Goal: Task Accomplishment & Management: Manage account settings

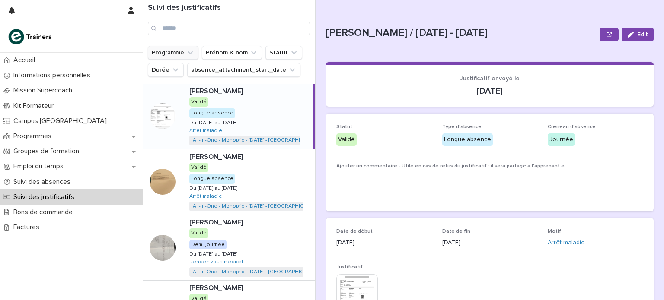
click at [182, 48] on button "Programme" at bounding box center [173, 53] width 51 height 14
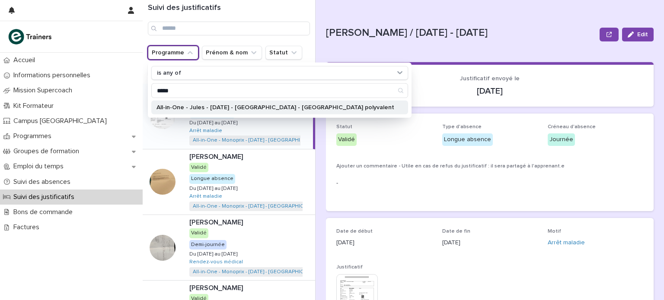
type input "*****"
click at [183, 105] on p "All-in-One - Jules - [DATE] - [GEOGRAPHIC_DATA] - [GEOGRAPHIC_DATA] polyvalent" at bounding box center [275, 108] width 238 height 6
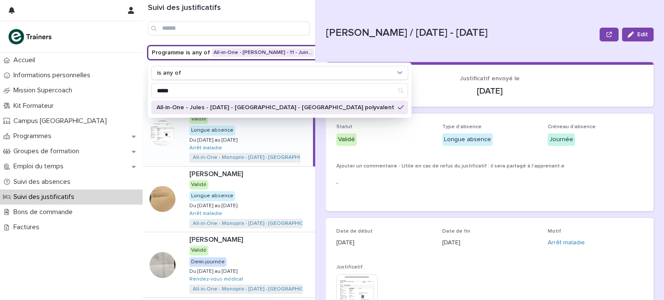
click at [312, 39] on div "Suivi des justificatifs" at bounding box center [229, 23] width 172 height 46
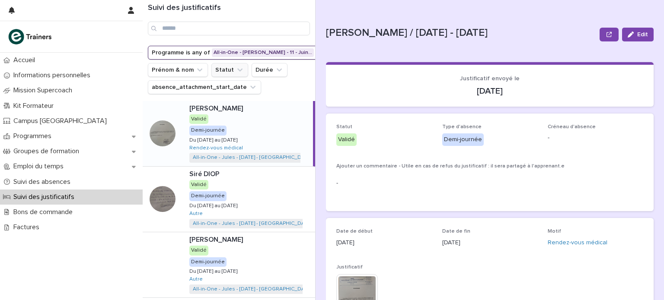
click at [232, 65] on button "Statut" at bounding box center [229, 70] width 37 height 14
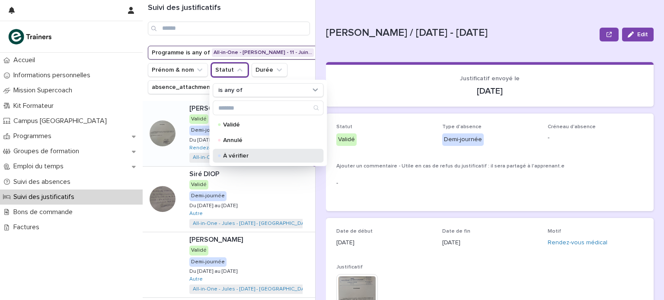
click at [233, 155] on p "À vérifier" at bounding box center [266, 156] width 86 height 6
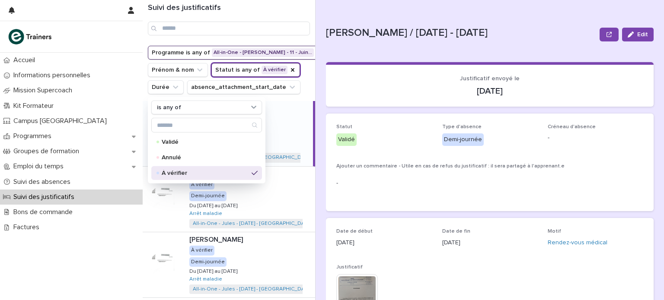
click at [319, 74] on div "Suivi des justificatifs Programme is any of All-in-One - Jules - 11 - Juin… Pré…" at bounding box center [403, 150] width 521 height 300
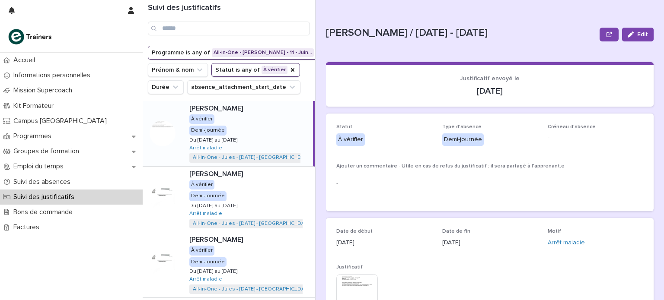
click at [252, 147] on div "[PERSON_NAME] À vérifier Demi-journée Du [DATE] au [DATE] Du [DATE] au [DATE] A…" at bounding box center [247, 133] width 131 height 65
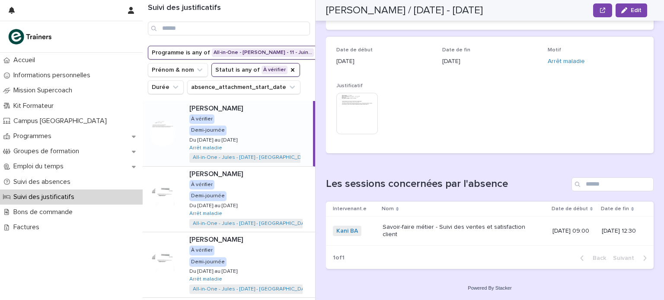
scroll to position [55, 0]
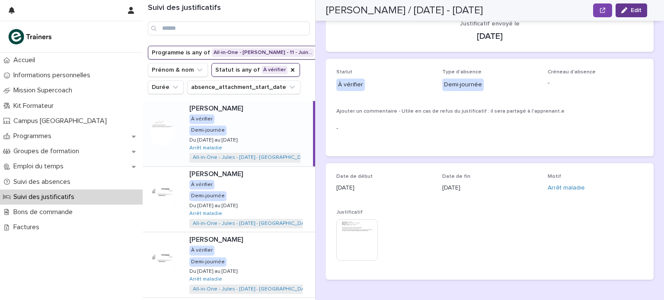
click at [627, 13] on button "Edit" at bounding box center [631, 10] width 32 height 14
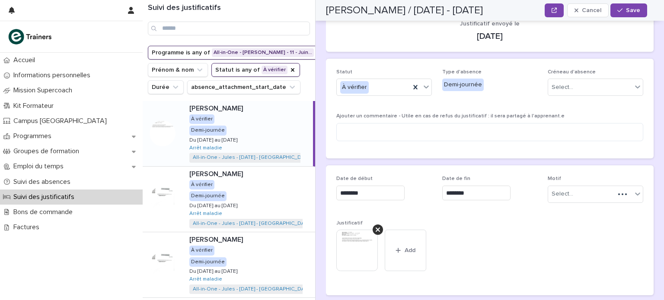
scroll to position [62, 0]
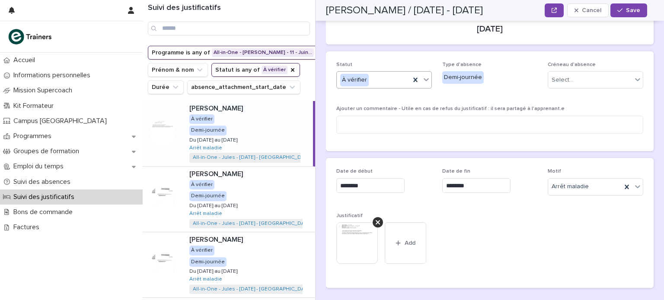
click at [427, 79] on icon at bounding box center [426, 79] width 9 height 9
click at [411, 94] on div "Validé" at bounding box center [383, 96] width 92 height 15
click at [638, 11] on span "Save" at bounding box center [633, 10] width 14 height 6
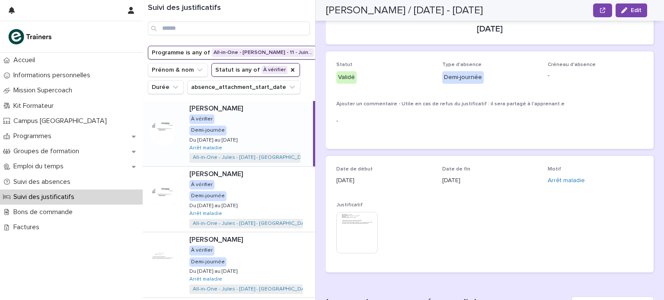
scroll to position [11, 0]
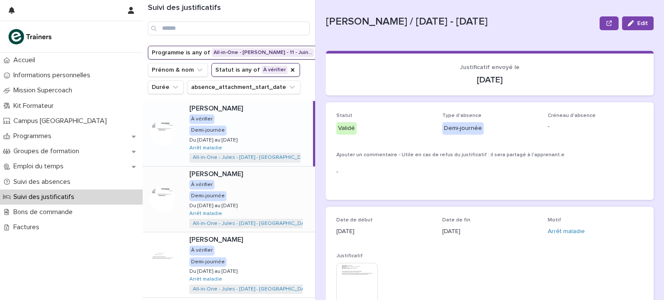
click at [277, 218] on div "[PERSON_NAME] [PERSON_NAME] HOZANA À vérifier Demi-journée Du [DATE] au [DATE] …" at bounding box center [248, 199] width 133 height 65
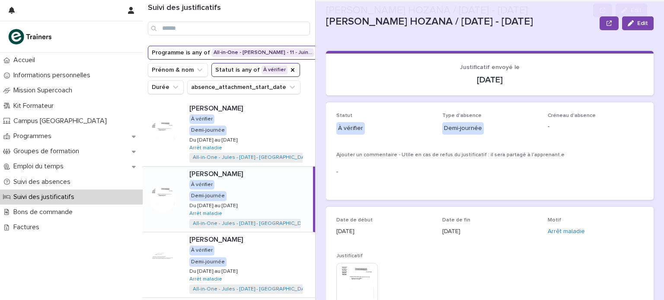
scroll to position [172, 0]
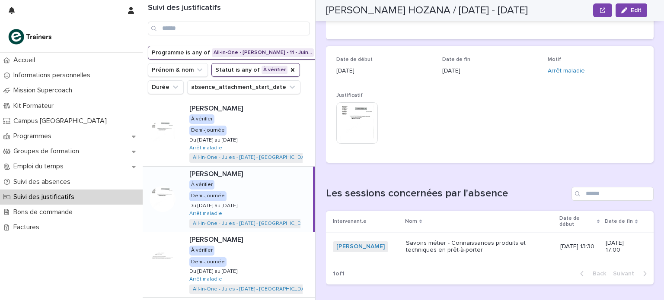
click at [352, 124] on img at bounding box center [356, 122] width 41 height 41
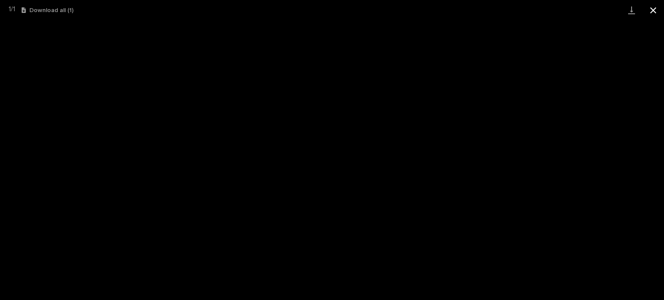
click at [654, 8] on button "Close gallery" at bounding box center [653, 10] width 22 height 20
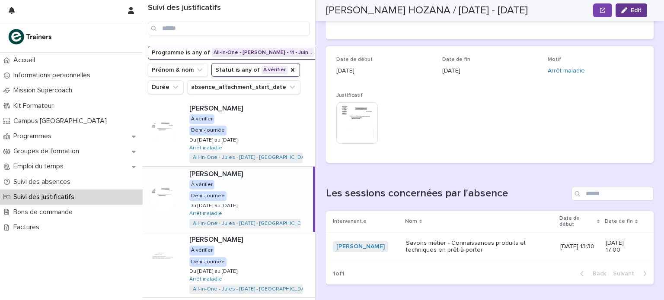
click at [631, 11] on span "Edit" at bounding box center [636, 10] width 11 height 6
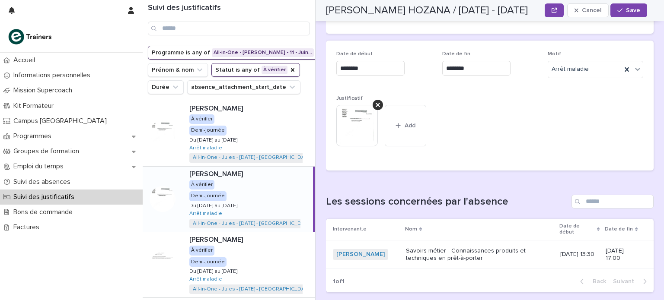
scroll to position [71, 0]
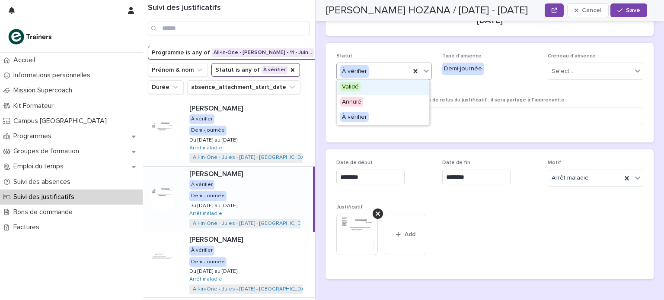
click at [423, 74] on icon at bounding box center [426, 71] width 9 height 9
click at [409, 92] on div "Validé" at bounding box center [383, 87] width 92 height 15
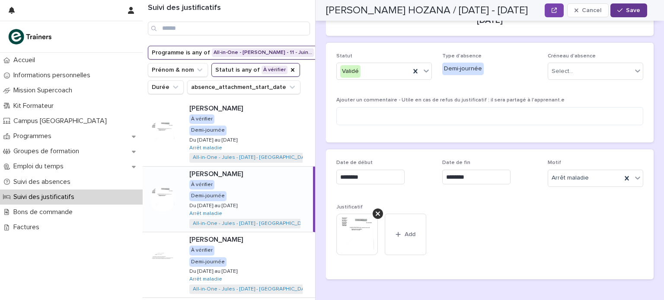
click at [625, 12] on div "button" at bounding box center [621, 10] width 9 height 6
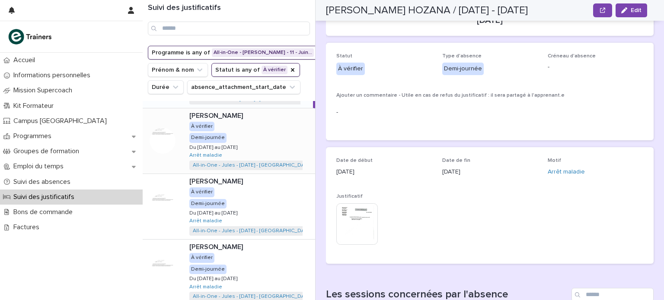
scroll to position [59, 0]
click at [244, 156] on div "[PERSON_NAME] À vérifier Demi-journée Du [DATE] au [DATE] Du [DATE] au [DATE] A…" at bounding box center [248, 140] width 133 height 65
click at [365, 219] on img at bounding box center [356, 224] width 41 height 41
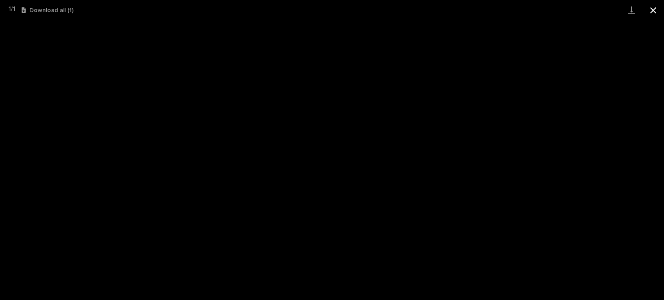
click at [656, 10] on button "Close gallery" at bounding box center [653, 10] width 22 height 20
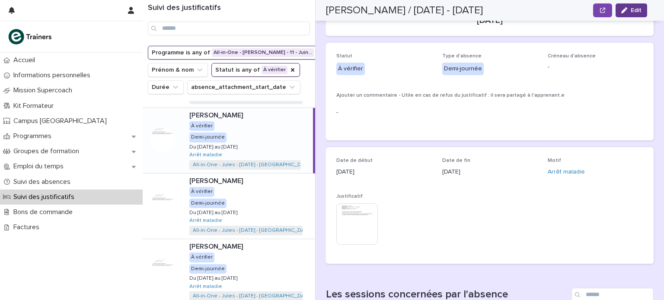
click at [620, 12] on button "Edit" at bounding box center [631, 10] width 32 height 14
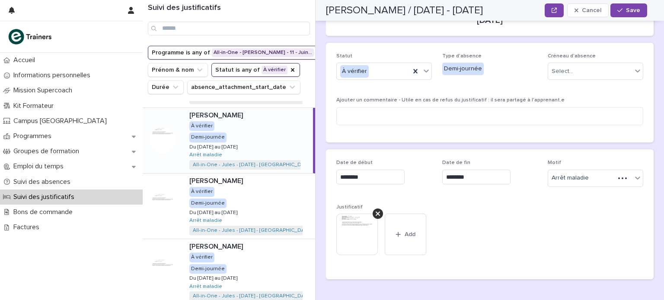
scroll to position [78, 0]
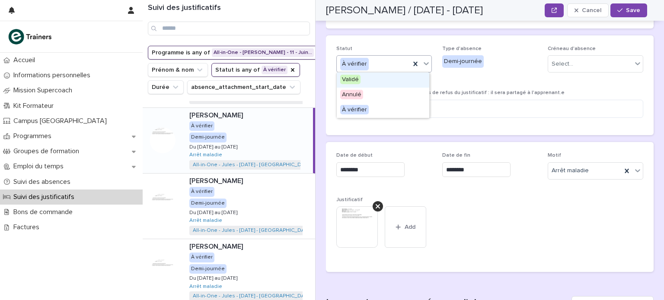
click at [424, 67] on icon at bounding box center [426, 63] width 9 height 9
click at [411, 81] on div "Validé" at bounding box center [383, 80] width 92 height 15
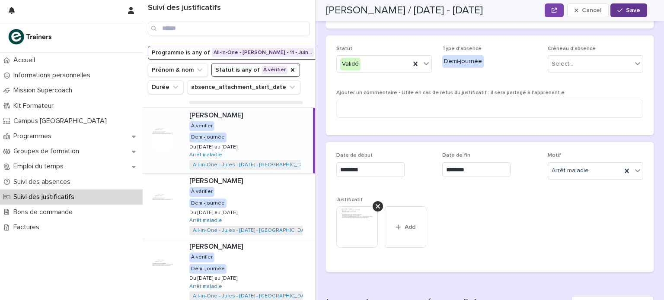
click at [627, 6] on button "Save" at bounding box center [628, 10] width 37 height 14
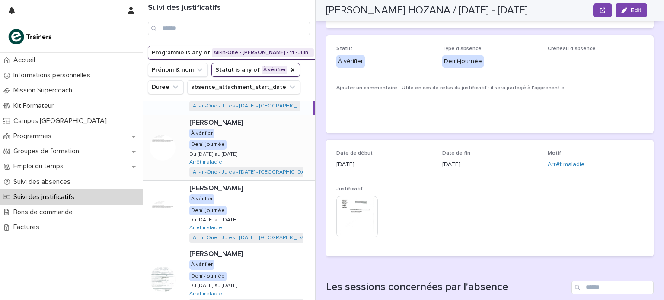
scroll to position [57, 0]
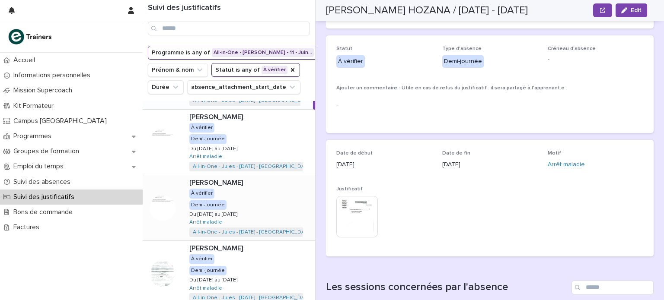
click at [283, 219] on div "[PERSON_NAME] À vérifier Demi-journée Du [DATE] au [DATE] Du [DATE] au [DATE] A…" at bounding box center [248, 207] width 133 height 65
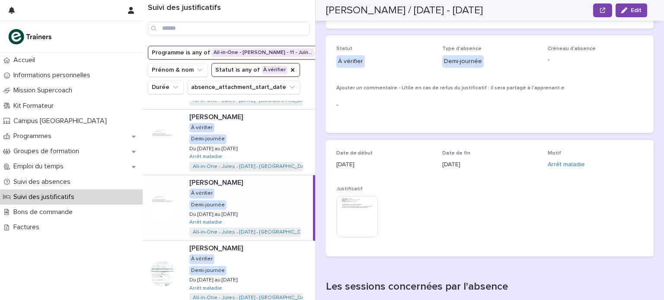
click at [355, 204] on img at bounding box center [356, 216] width 41 height 41
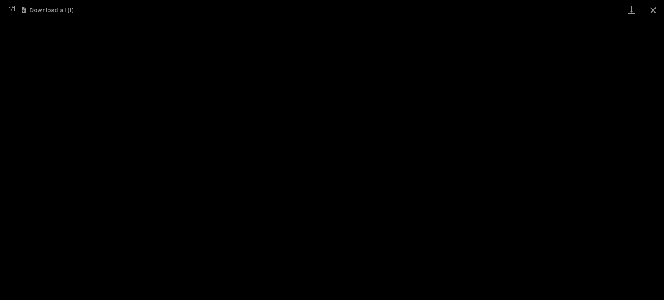
scroll to position [105, 0]
click at [652, 6] on button "Close gallery" at bounding box center [653, 10] width 22 height 20
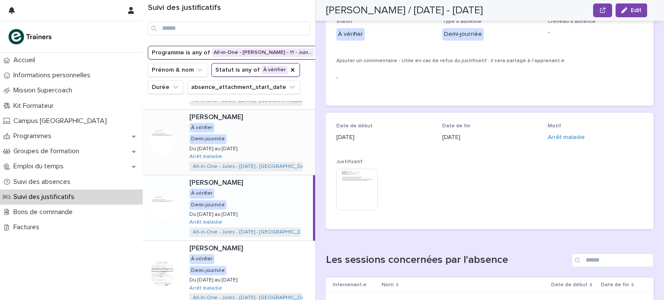
click at [268, 150] on div "[PERSON_NAME] À vérifier Demi-journée Du [DATE] au [DATE] Du [DATE] au [DATE] A…" at bounding box center [248, 142] width 133 height 65
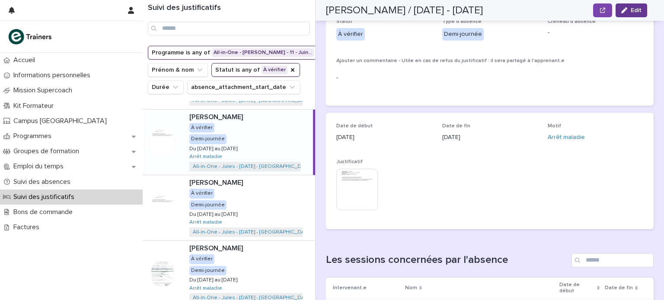
click at [639, 8] on span "Edit" at bounding box center [636, 10] width 11 height 6
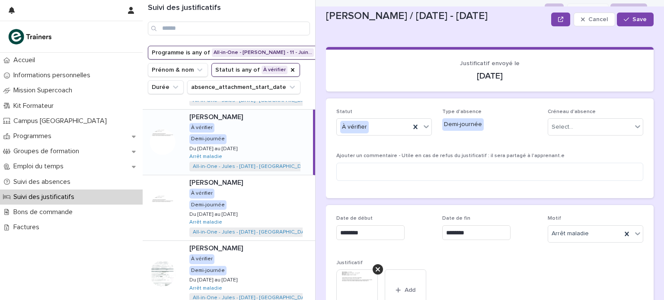
scroll to position [14, 0]
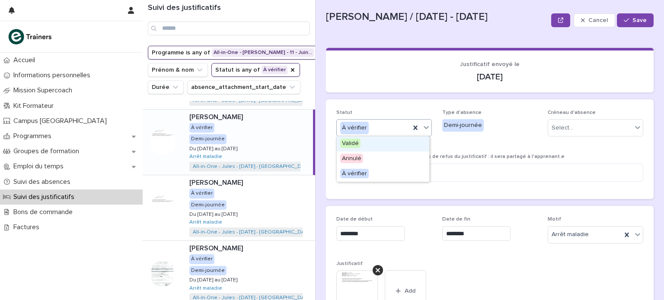
click at [425, 125] on icon at bounding box center [426, 127] width 9 height 9
click at [407, 147] on div "Validé" at bounding box center [383, 144] width 92 height 15
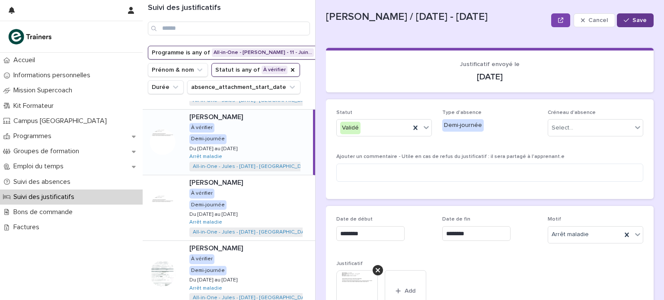
click at [638, 16] on button "Save" at bounding box center [635, 20] width 37 height 14
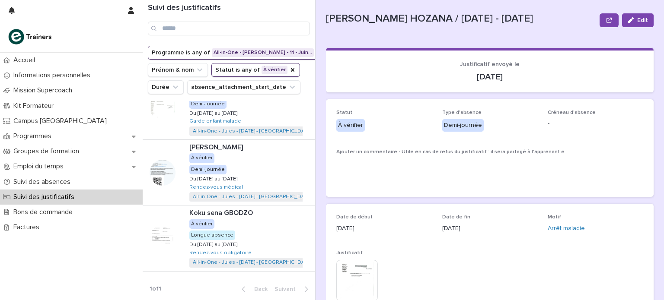
scroll to position [437, 0]
click at [273, 221] on div "Koku sena GBODZO Koku sena GBODZO À vérifier Longue absence Du [DATE] au [DATE]…" at bounding box center [248, 238] width 133 height 65
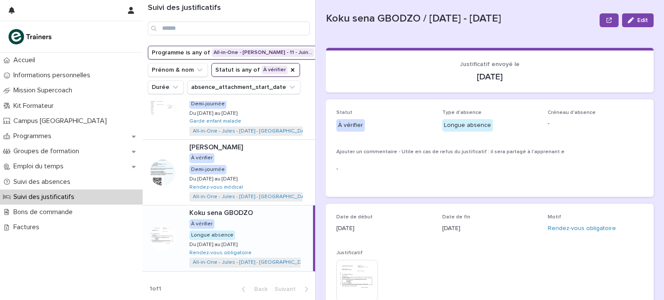
click at [360, 271] on img at bounding box center [356, 280] width 41 height 41
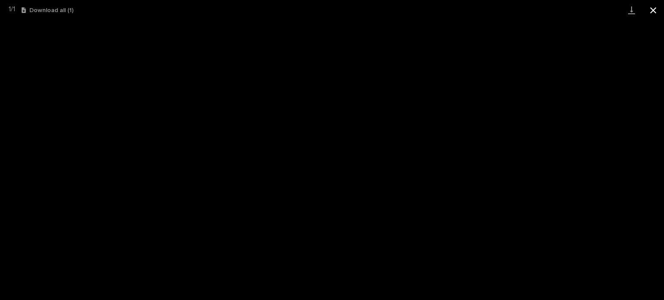
click at [650, 10] on button "Close gallery" at bounding box center [653, 10] width 22 height 20
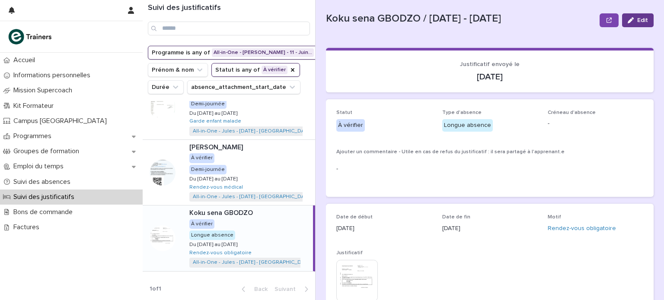
click at [628, 20] on div "button" at bounding box center [633, 20] width 10 height 6
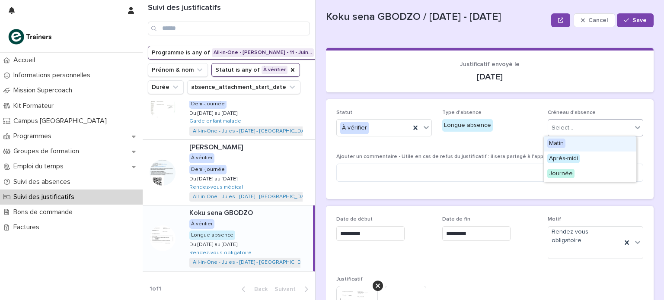
click at [552, 127] on div "Select..." at bounding box center [563, 128] width 22 height 9
click at [549, 173] on span "Journée" at bounding box center [560, 174] width 27 height 10
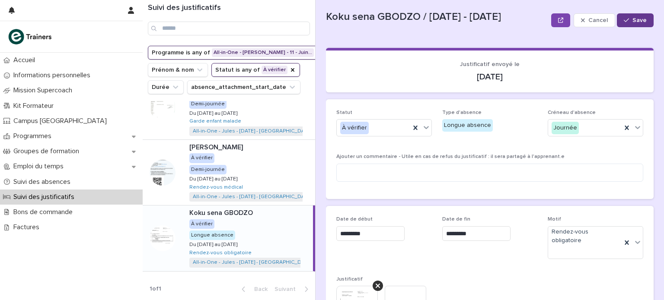
click at [624, 22] on div "button" at bounding box center [628, 20] width 9 height 6
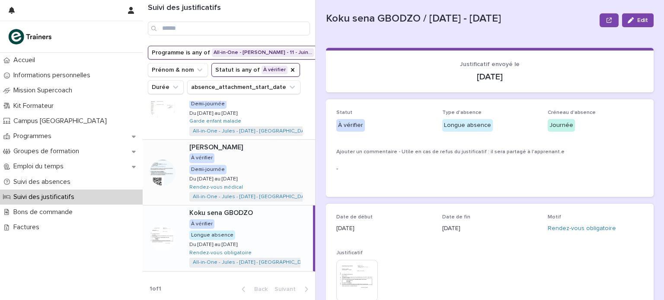
click at [278, 171] on div "[PERSON_NAME] À vérifier Demi-journée Du [DATE] au [DATE] Du [DATE] au [DATE] R…" at bounding box center [248, 172] width 133 height 65
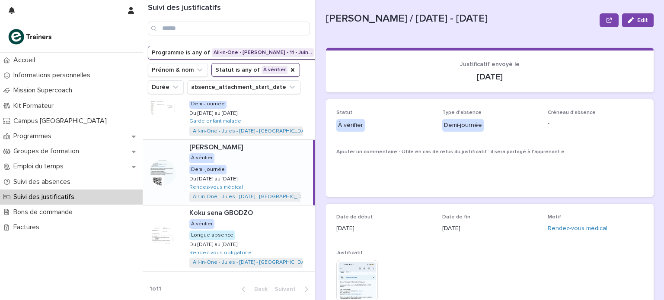
click at [355, 267] on img at bounding box center [356, 280] width 41 height 41
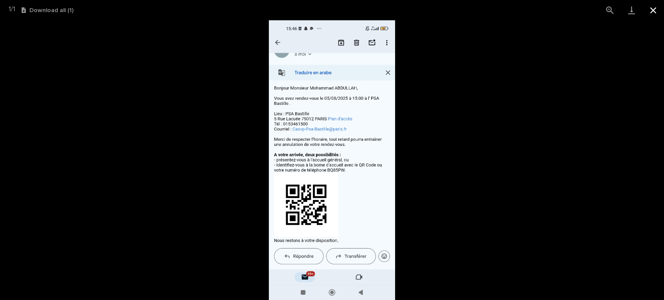
click at [657, 11] on button "Close gallery" at bounding box center [653, 10] width 22 height 20
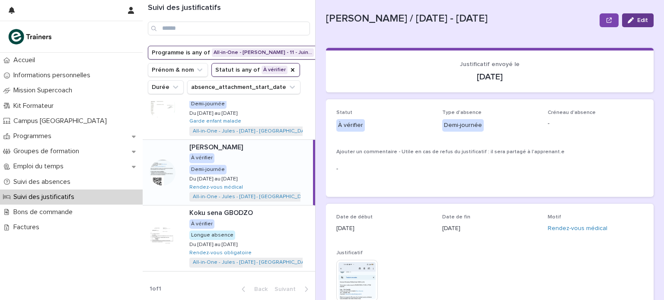
click at [628, 20] on icon "button" at bounding box center [631, 20] width 6 height 6
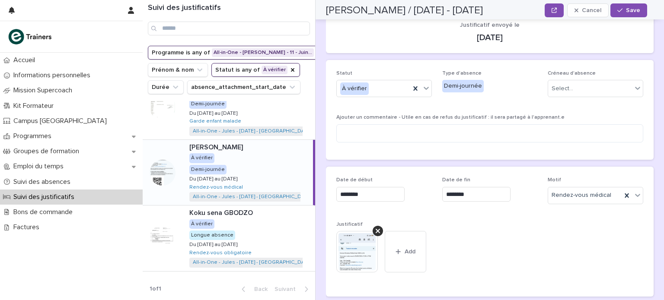
scroll to position [38, 0]
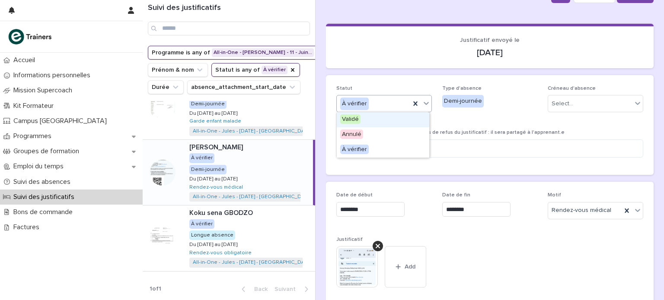
click at [422, 100] on icon at bounding box center [426, 103] width 9 height 9
click at [404, 119] on div "Validé" at bounding box center [383, 119] width 92 height 15
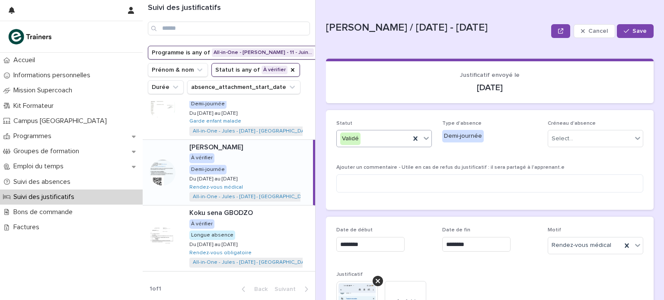
scroll to position [2, 0]
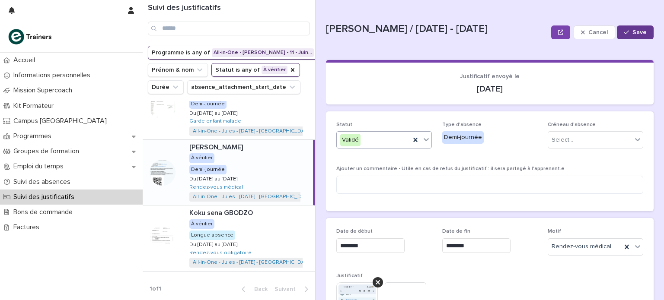
click at [635, 30] on span "Save" at bounding box center [639, 32] width 14 height 6
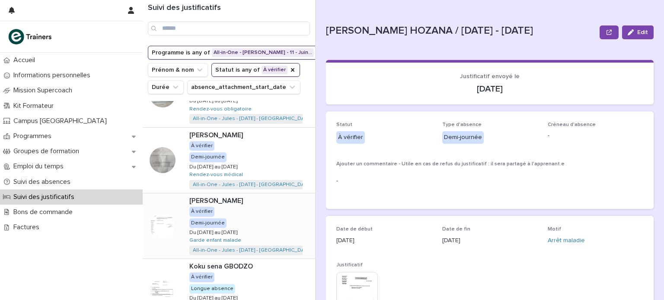
scroll to position [303, 0]
click at [263, 231] on div "[PERSON_NAME] [PERSON_NAME] HOZANA À vérifier Demi-journée Du [DATE] au [DATE] …" at bounding box center [248, 225] width 133 height 65
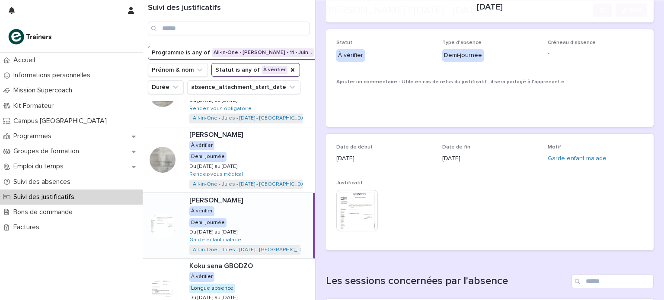
scroll to position [90, 0]
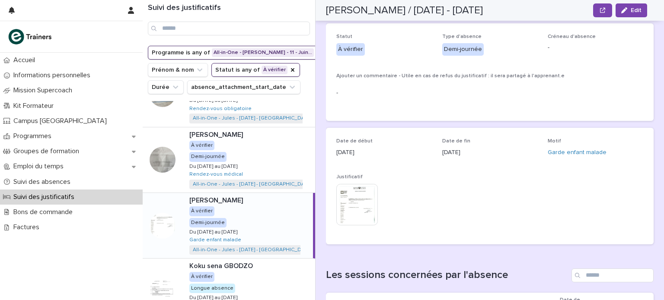
click at [367, 205] on img at bounding box center [356, 204] width 41 height 41
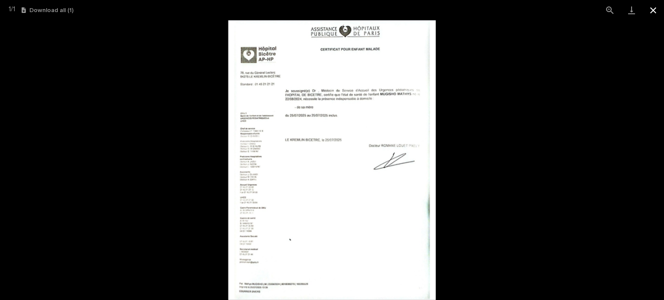
click at [651, 13] on button "Close gallery" at bounding box center [653, 10] width 22 height 20
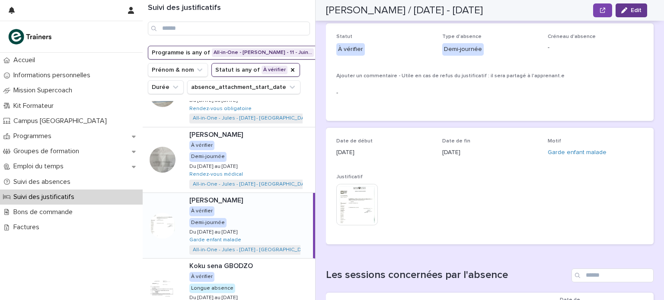
click at [621, 13] on button "Edit" at bounding box center [631, 10] width 32 height 14
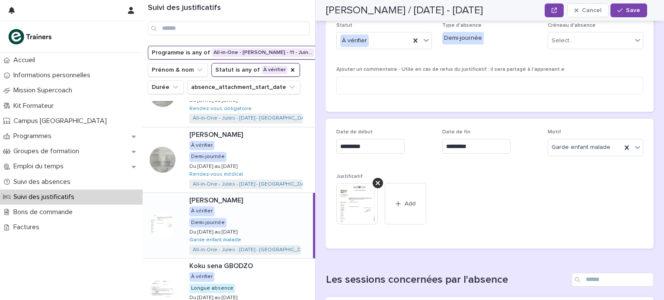
scroll to position [98, 0]
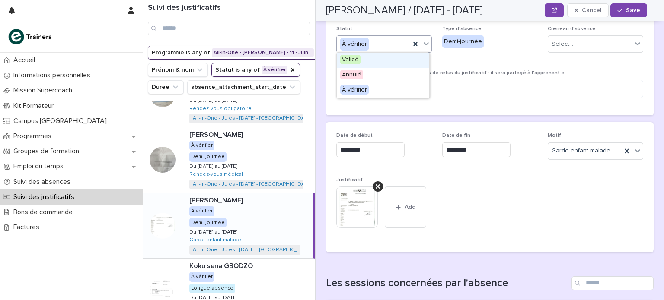
click at [427, 46] on icon at bounding box center [426, 43] width 9 height 9
click at [418, 56] on div "Validé" at bounding box center [383, 60] width 92 height 15
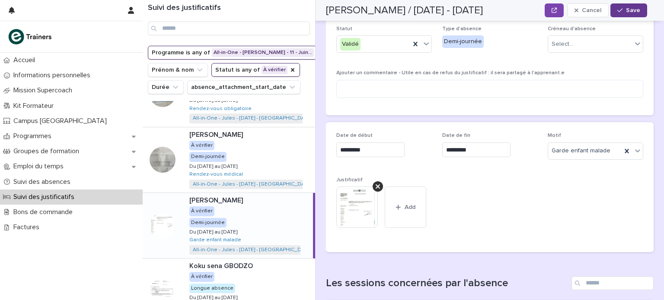
click at [623, 11] on div "button" at bounding box center [621, 10] width 9 height 6
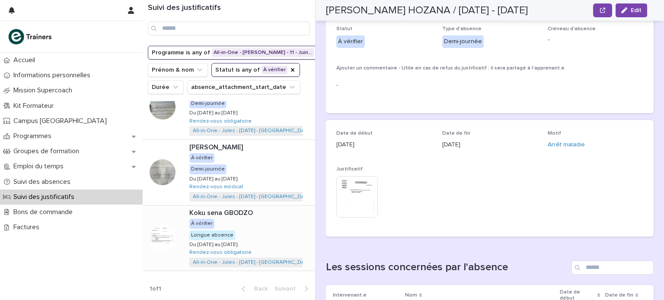
click at [272, 230] on div "Koku sena GBODZO Koku sena GBODZO À vérifier Longue absence Du [DATE] au [DATE]…" at bounding box center [248, 238] width 133 height 65
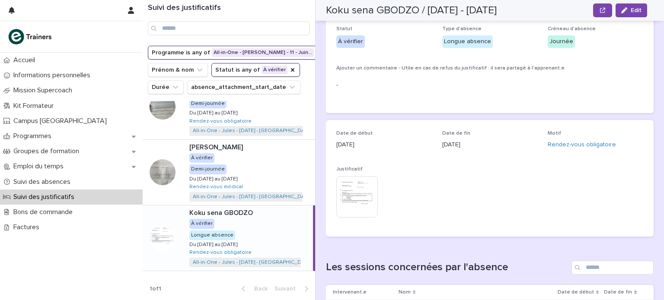
click at [360, 200] on img at bounding box center [356, 196] width 41 height 41
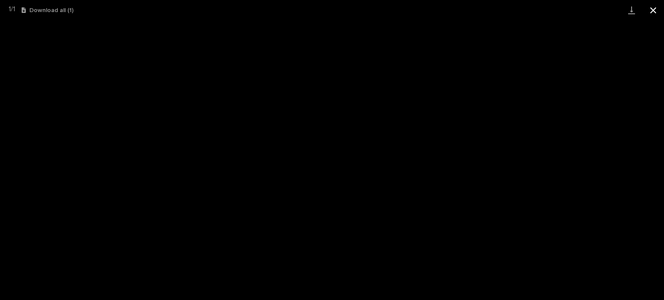
click at [651, 8] on button "Close gallery" at bounding box center [653, 10] width 22 height 20
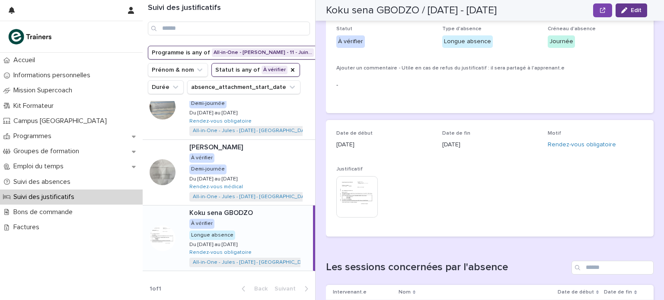
click at [634, 11] on span "Edit" at bounding box center [636, 10] width 11 height 6
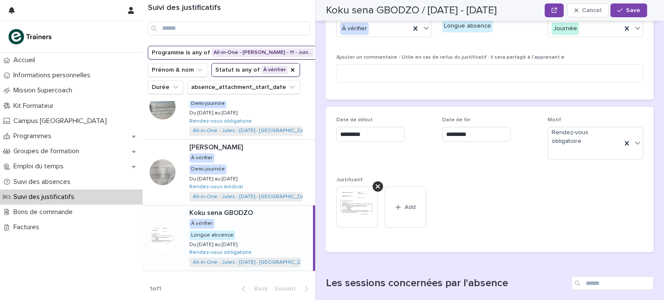
scroll to position [109, 0]
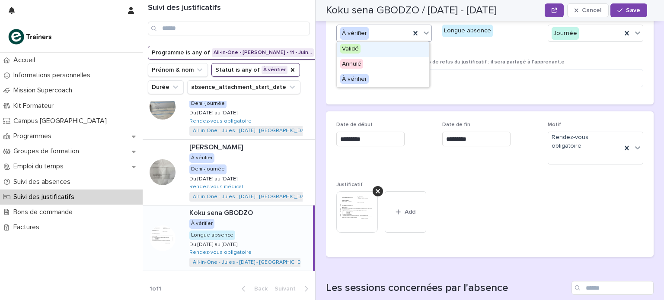
click at [427, 36] on icon at bounding box center [426, 33] width 9 height 9
click at [417, 47] on div "Validé" at bounding box center [383, 49] width 92 height 15
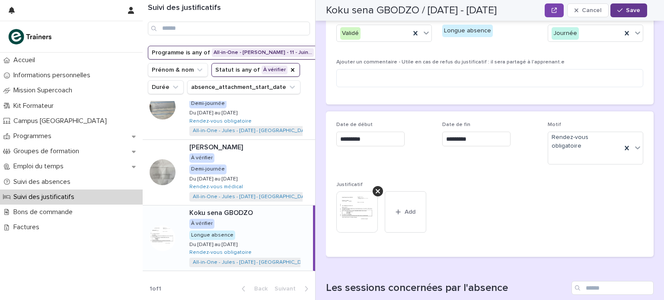
click at [628, 12] on span "Save" at bounding box center [633, 10] width 14 height 6
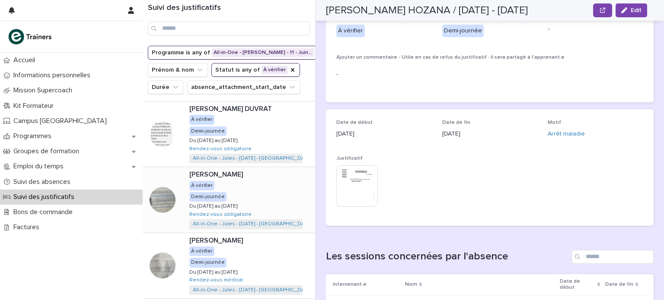
scroll to position [240, 0]
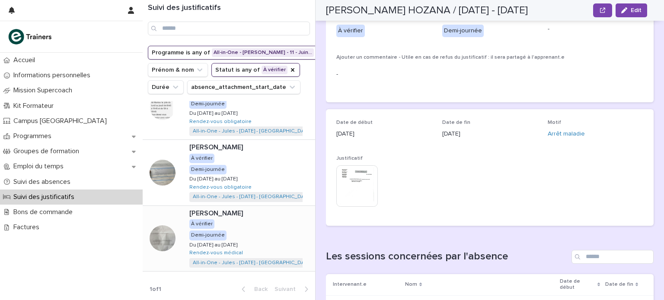
click at [272, 247] on div "[PERSON_NAME] À vérifier Demi-journée Du [DATE] au [DATE] Du [DATE] au [DATE] R…" at bounding box center [248, 238] width 133 height 65
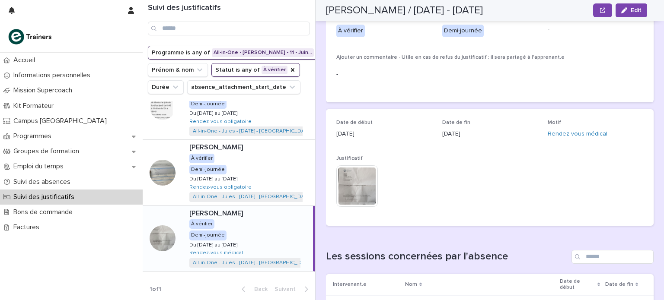
click at [360, 201] on img at bounding box center [356, 186] width 41 height 41
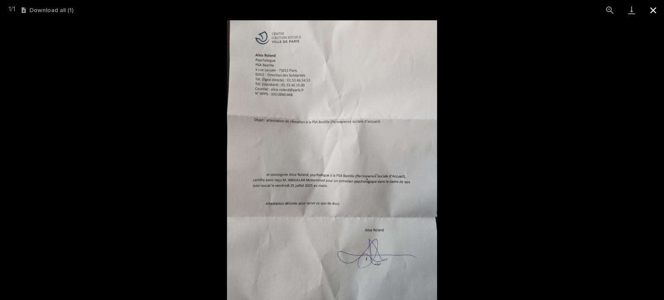
click at [653, 9] on button "Close gallery" at bounding box center [653, 10] width 22 height 20
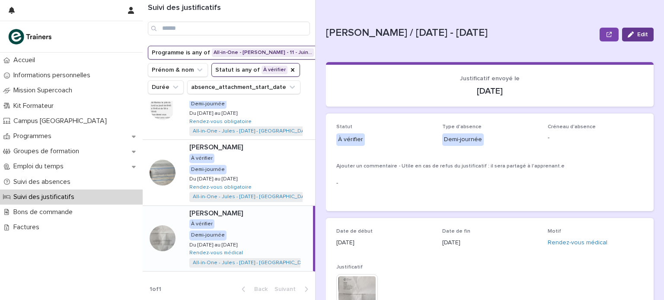
click at [636, 28] on button "Edit" at bounding box center [638, 35] width 32 height 14
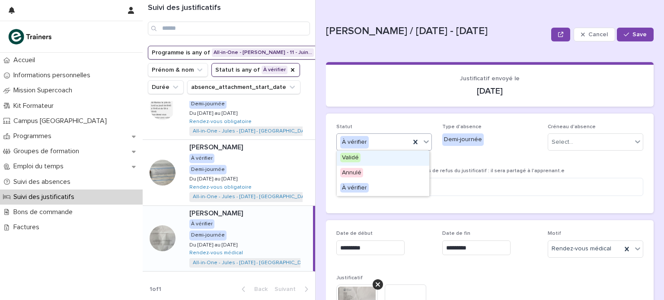
click at [421, 145] on div at bounding box center [426, 142] width 10 height 16
click at [404, 159] on div "Validé" at bounding box center [383, 158] width 92 height 15
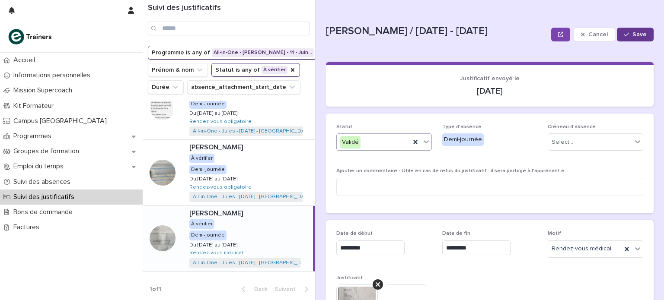
click at [632, 32] on span "Save" at bounding box center [639, 35] width 14 height 6
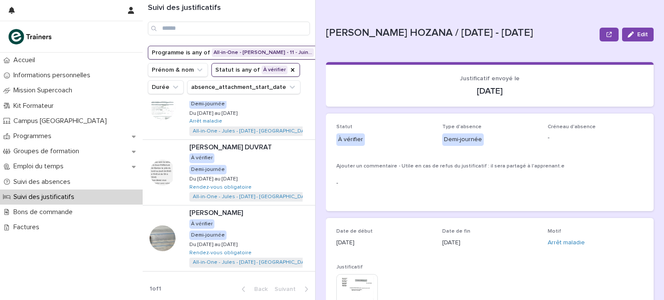
scroll to position [174, 0]
click at [267, 214] on p at bounding box center [250, 213] width 122 height 8
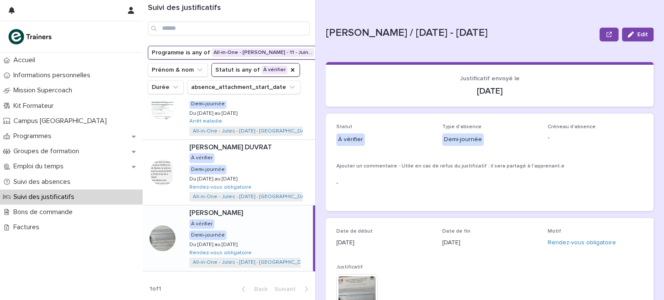
click at [353, 280] on img at bounding box center [356, 294] width 41 height 41
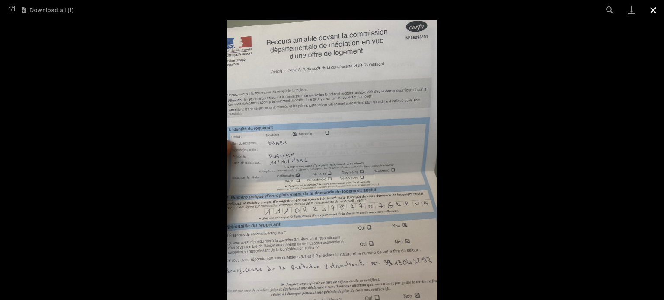
click at [655, 7] on button "Close gallery" at bounding box center [653, 10] width 22 height 20
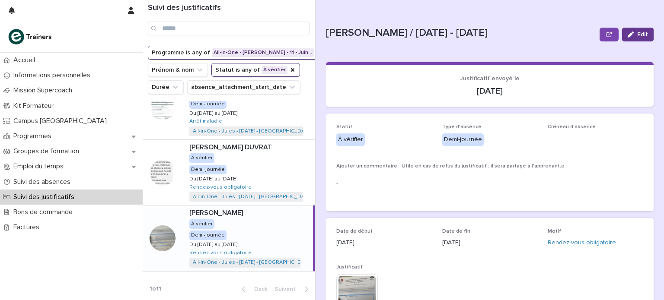
click at [637, 34] on span "Edit" at bounding box center [642, 35] width 11 height 6
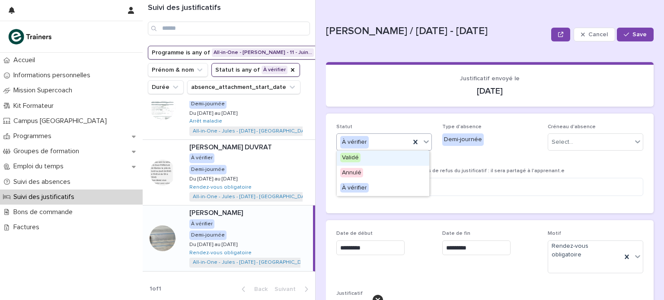
click at [425, 143] on icon at bounding box center [426, 141] width 9 height 9
click at [411, 163] on div "Validé" at bounding box center [383, 158] width 92 height 15
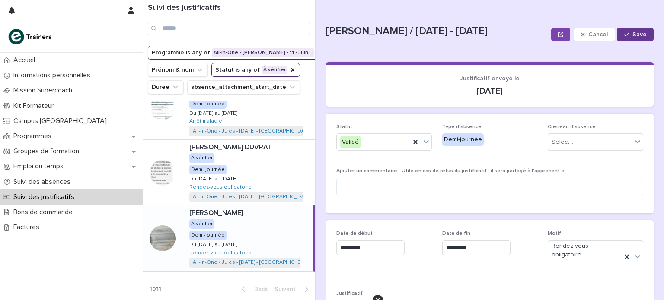
click at [624, 36] on div "button" at bounding box center [628, 35] width 9 height 6
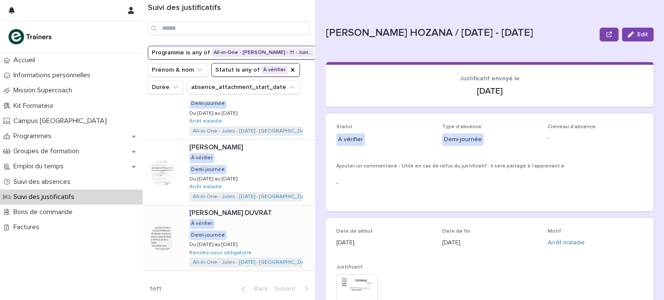
scroll to position [108, 0]
click at [266, 211] on p at bounding box center [250, 213] width 122 height 8
click at [630, 34] on div "button" at bounding box center [633, 35] width 10 height 6
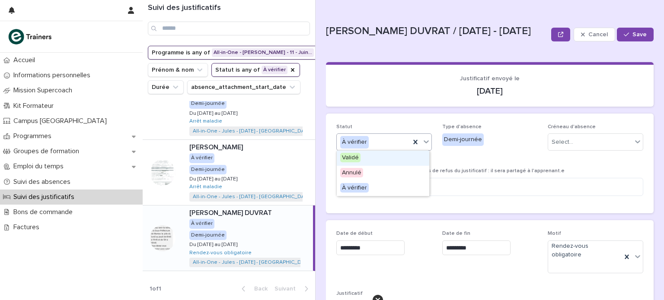
click at [392, 143] on div "À vérifier" at bounding box center [373, 142] width 73 height 14
click at [382, 157] on div "Validé" at bounding box center [383, 158] width 92 height 15
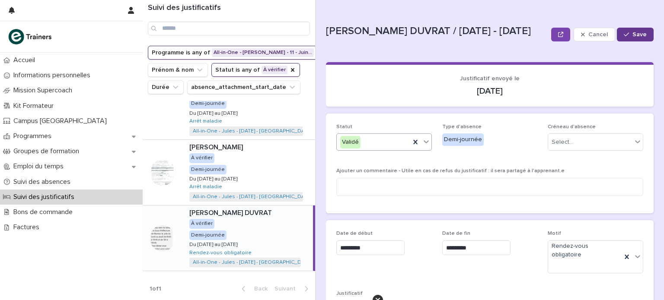
click at [628, 29] on button "Save" at bounding box center [635, 35] width 37 height 14
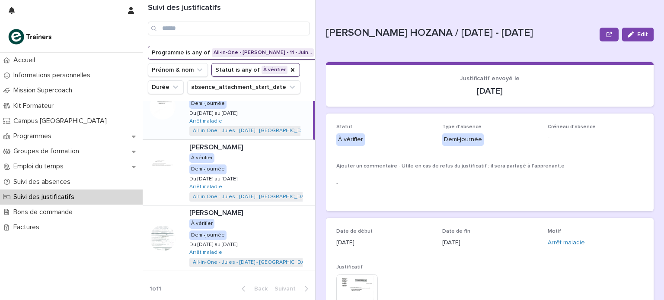
scroll to position [43, 0]
click at [255, 223] on div "[PERSON_NAME] [PERSON_NAME] HOZANA À vérifier Demi-journée Du [DATE] au [DATE] …" at bounding box center [248, 238] width 133 height 65
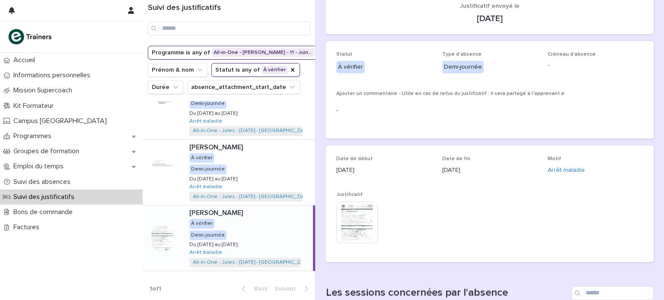
scroll to position [76, 0]
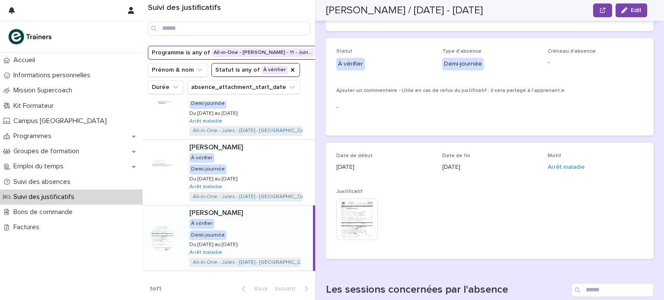
click at [365, 218] on img at bounding box center [356, 219] width 41 height 41
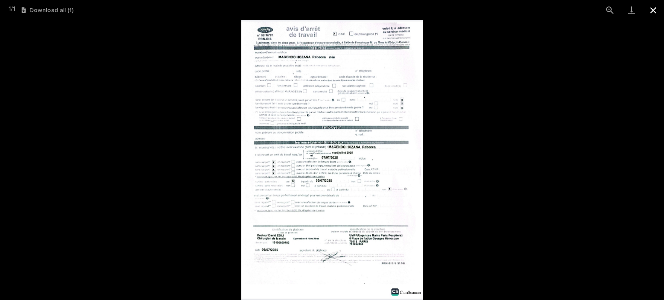
click at [655, 10] on button "Close gallery" at bounding box center [653, 10] width 22 height 20
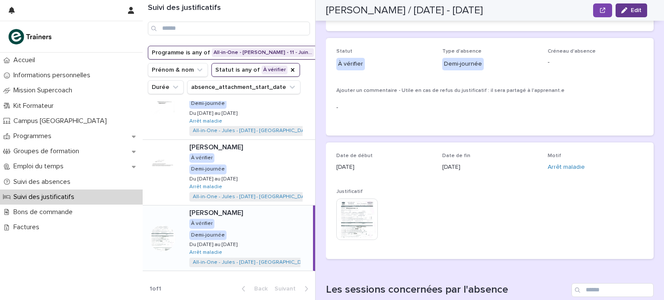
click at [635, 14] on button "Edit" at bounding box center [631, 10] width 32 height 14
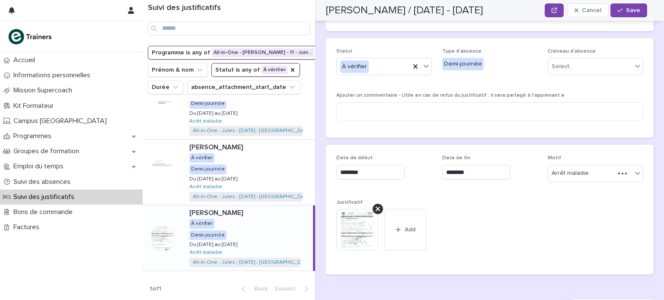
scroll to position [83, 0]
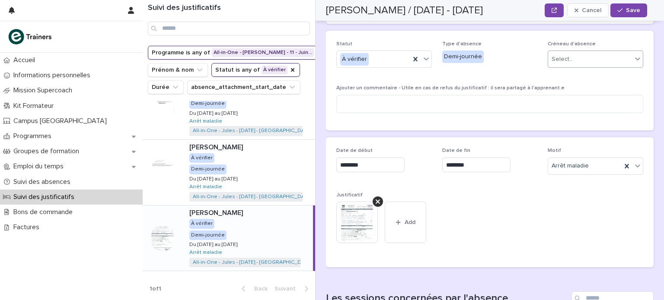
click at [611, 62] on div "Select..." at bounding box center [590, 59] width 84 height 14
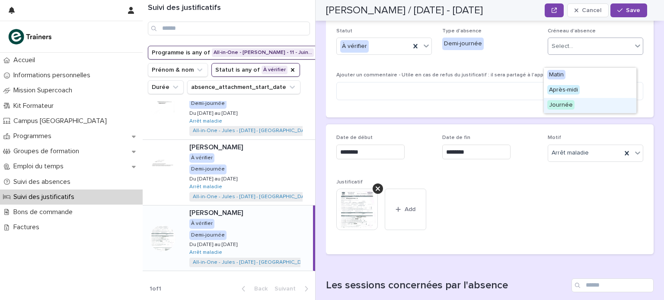
scroll to position [94, 0]
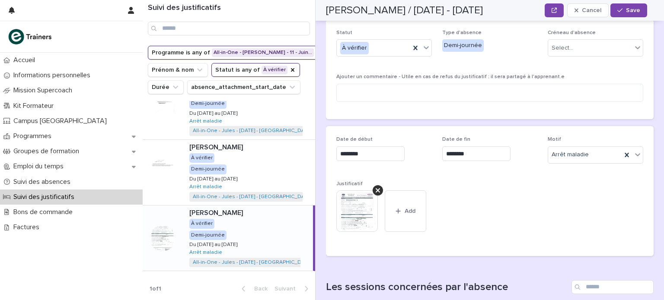
click at [500, 191] on div "Date de début ******** Date de fin ******** Motif Arrêt maladie Justificatif Th…" at bounding box center [489, 191] width 307 height 109
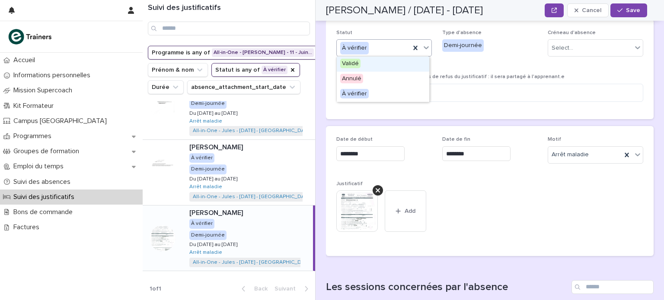
click at [395, 45] on div "À vérifier" at bounding box center [373, 48] width 73 height 14
click at [383, 61] on div "Validé" at bounding box center [383, 64] width 92 height 15
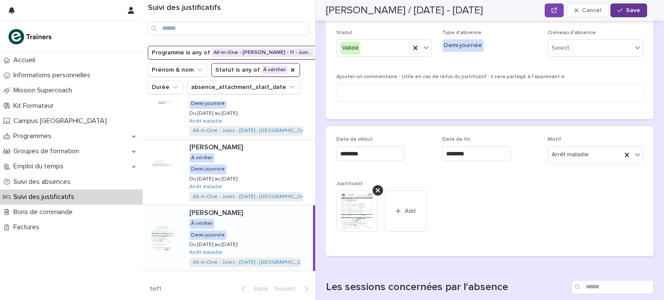
click at [622, 9] on icon "button" at bounding box center [619, 10] width 5 height 6
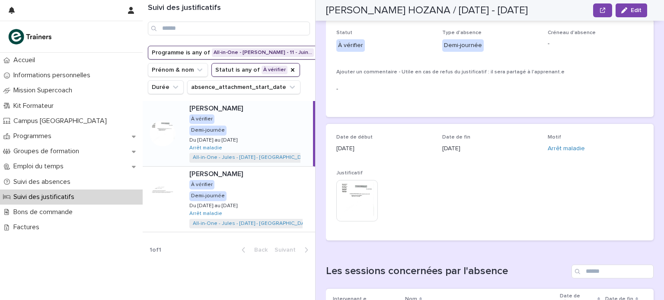
scroll to position [0, 0]
click at [269, 204] on div "[PERSON_NAME] À vérifier Demi-journée Du [DATE] au [DATE] Du [DATE] au [DATE] A…" at bounding box center [248, 199] width 133 height 65
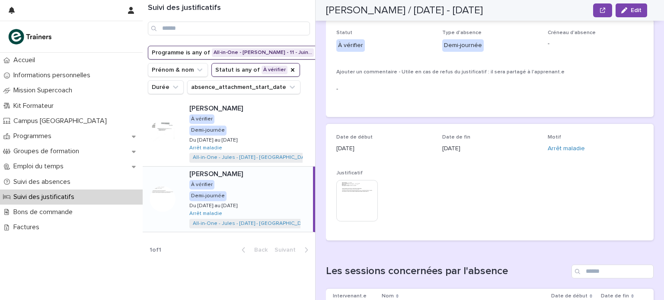
click at [283, 201] on div "[PERSON_NAME] À vérifier Demi-journée Du [DATE] au [DATE] Du [DATE] au [DATE] A…" at bounding box center [247, 199] width 131 height 65
click at [365, 208] on img at bounding box center [356, 200] width 41 height 41
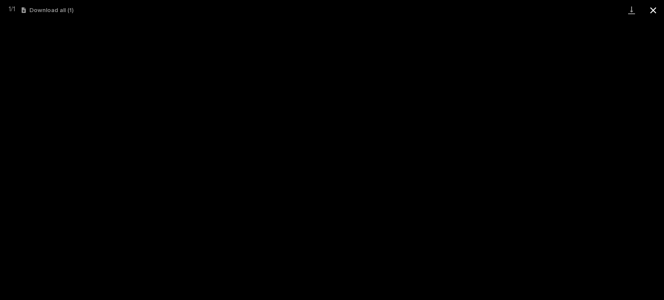
click at [651, 10] on button "Close gallery" at bounding box center [653, 10] width 22 height 20
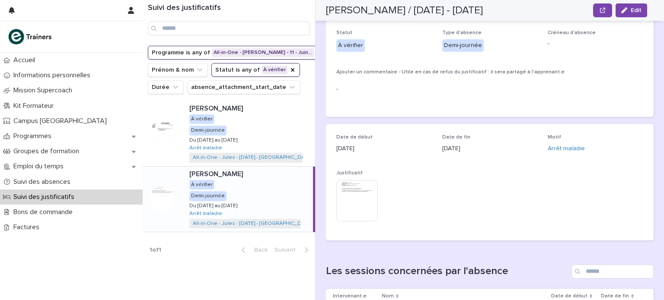
click at [280, 228] on div "[PERSON_NAME] À vérifier Demi-journée Du [DATE] au [DATE] Du [DATE] au [DATE] A…" at bounding box center [247, 199] width 131 height 65
click at [628, 14] on button "Edit" at bounding box center [631, 10] width 32 height 14
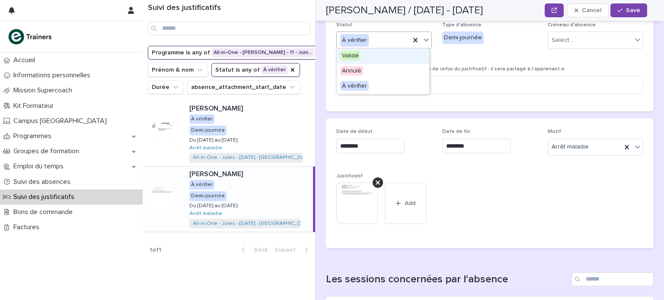
click at [424, 41] on icon at bounding box center [426, 39] width 5 height 3
click at [415, 57] on div "Validé" at bounding box center [383, 56] width 92 height 15
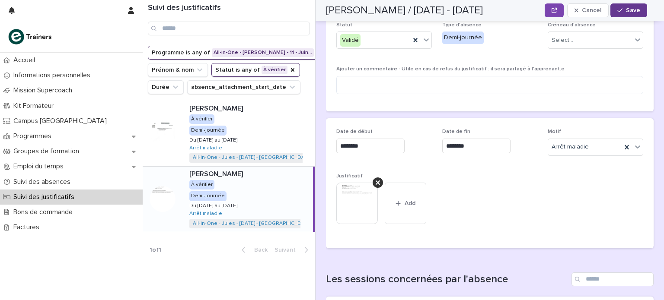
click at [638, 8] on span "Save" at bounding box center [633, 10] width 14 height 6
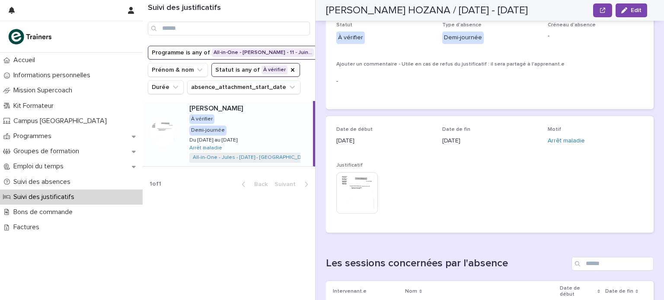
click at [281, 150] on div "[PERSON_NAME] [PERSON_NAME] HOZANA À vérifier Demi-journée Du [DATE] au [DATE] …" at bounding box center [247, 133] width 131 height 65
click at [266, 148] on div "[PERSON_NAME] [PERSON_NAME] HOZANA À vérifier Demi-journée Du [DATE] au [DATE] …" at bounding box center [247, 133] width 131 height 65
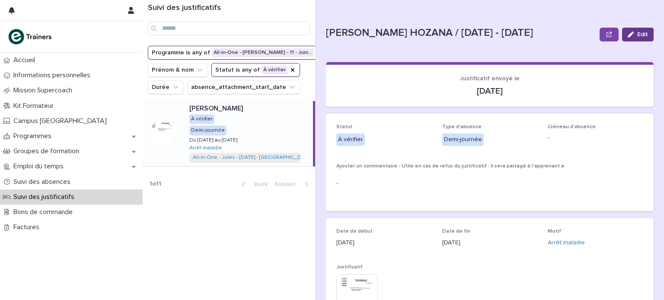
click at [629, 37] on button "Edit" at bounding box center [638, 35] width 32 height 14
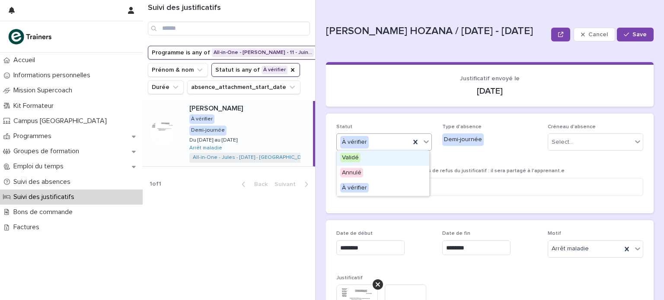
click at [425, 141] on icon at bounding box center [426, 141] width 5 height 3
click at [408, 160] on div "Validé" at bounding box center [383, 158] width 92 height 15
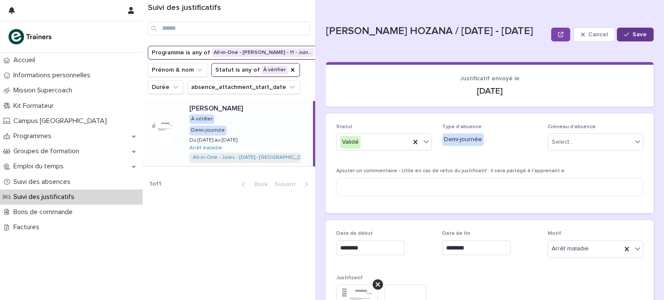
click at [632, 36] on span "Save" at bounding box center [639, 35] width 14 height 6
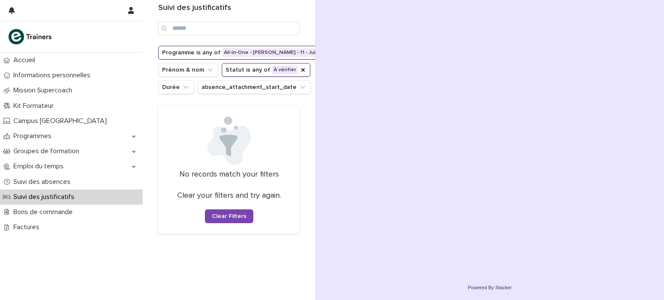
click at [326, 54] on icon "Programme" at bounding box center [329, 52] width 7 height 7
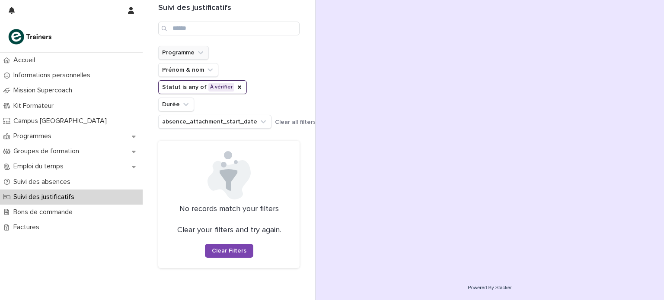
click at [201, 53] on icon "Programme" at bounding box center [200, 52] width 9 height 9
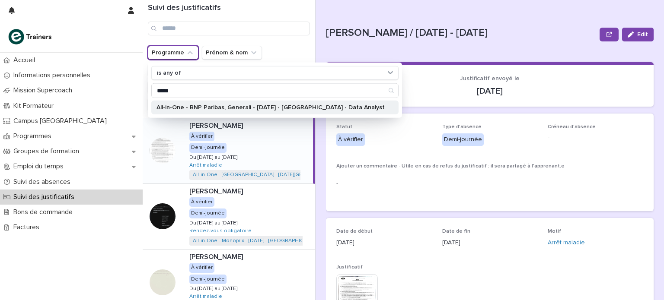
type input "****"
click at [196, 113] on div "All-in-One - BNP Paribas, Generali - [DATE] - [GEOGRAPHIC_DATA] - Data Analyst" at bounding box center [274, 108] width 247 height 14
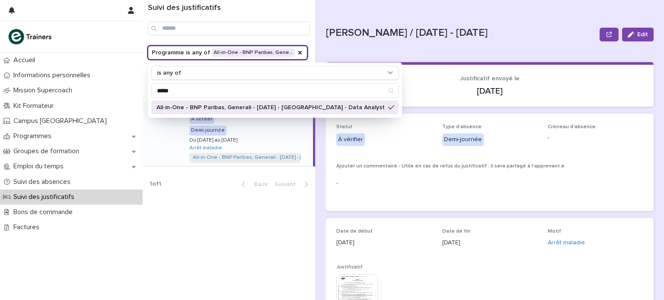
click at [328, 54] on div "Loading... Saving… Loading... Saving… Justificatif envoyé le [DATE] Loading... …" at bounding box center [490, 254] width 328 height 400
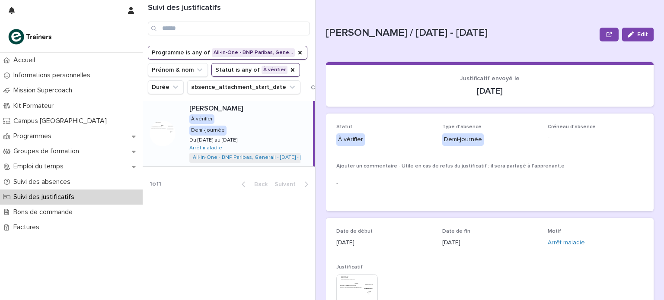
click at [287, 123] on div "[PERSON_NAME] À vérifier Demi-journée Du [DATE] au [DATE] Du [DATE] au [DATE] A…" at bounding box center [247, 133] width 131 height 65
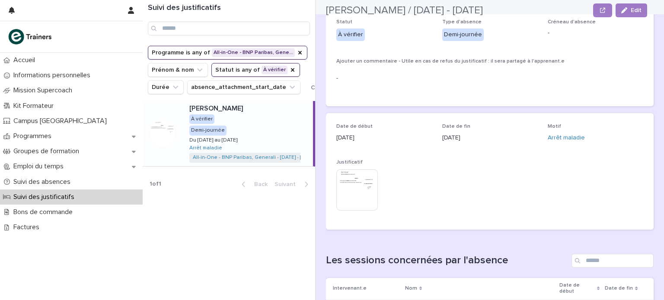
scroll to position [105, 0]
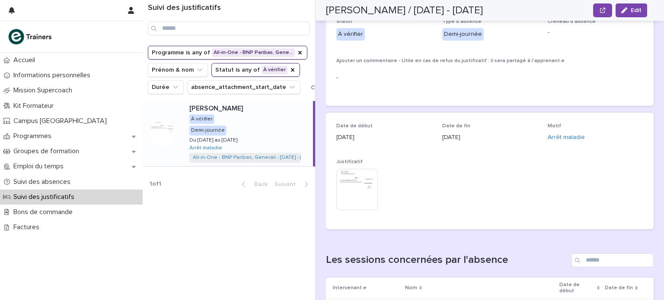
click at [363, 194] on img at bounding box center [356, 189] width 41 height 41
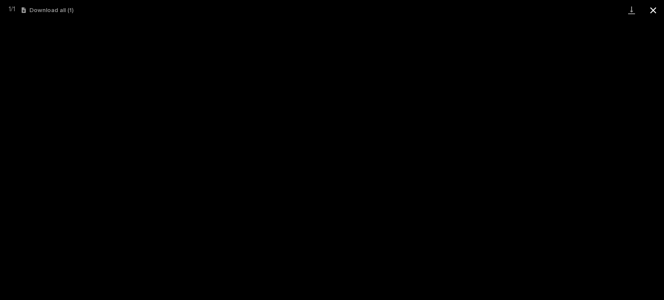
click at [651, 10] on button "Close gallery" at bounding box center [653, 10] width 22 height 20
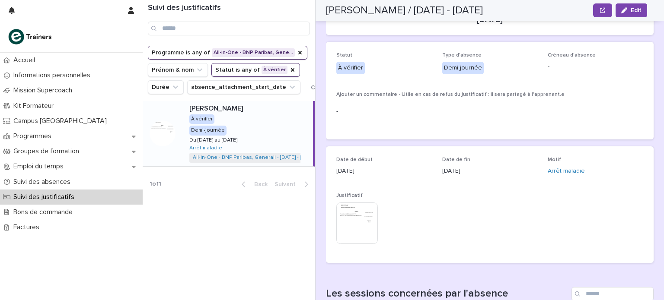
scroll to position [0, 0]
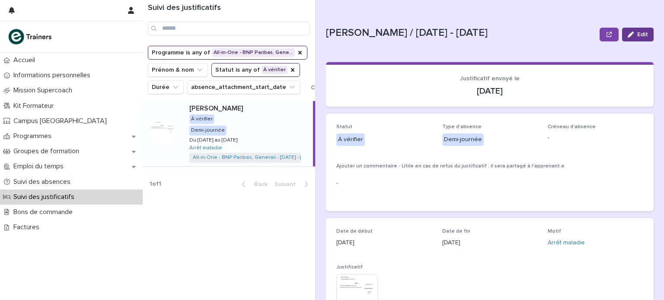
click at [637, 34] on span "Edit" at bounding box center [642, 35] width 11 height 6
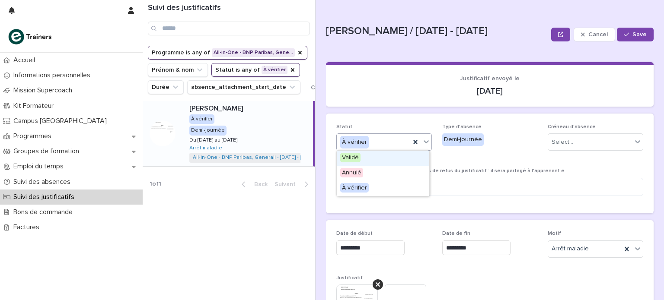
click at [427, 143] on icon at bounding box center [426, 141] width 9 height 9
click at [412, 159] on div "Validé" at bounding box center [383, 158] width 92 height 15
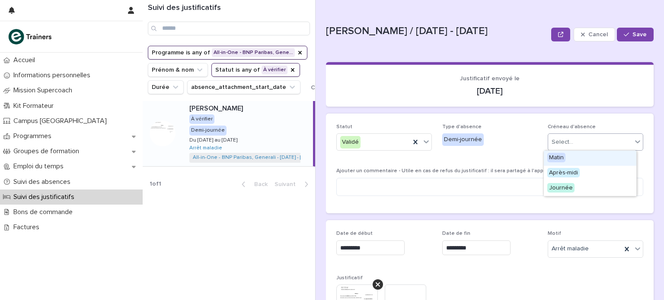
click at [548, 141] on div "Select..." at bounding box center [590, 142] width 84 height 14
click at [553, 188] on span "Journée" at bounding box center [560, 188] width 27 height 10
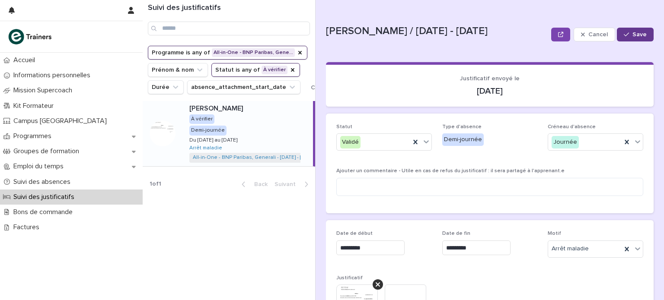
click at [623, 38] on button "Save" at bounding box center [635, 35] width 37 height 14
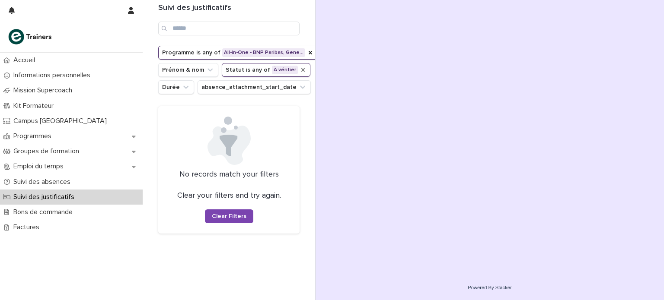
click at [301, 69] on icon "Statut" at bounding box center [302, 69] width 3 height 3
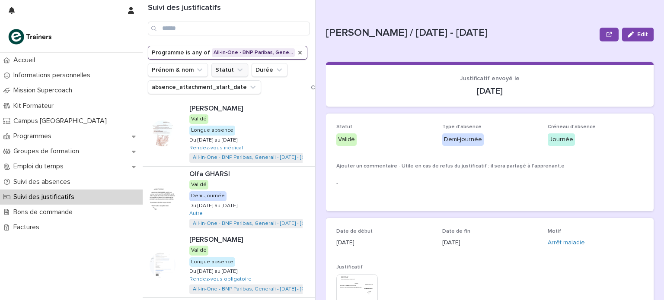
click at [303, 53] on div "Programme is any of All-in-One - BNP Paribas, Gene… Prénom & nom Statut Durée a…" at bounding box center [250, 70] width 204 height 48
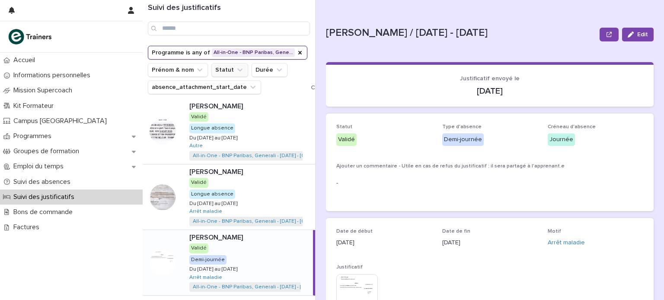
scroll to position [354, 0]
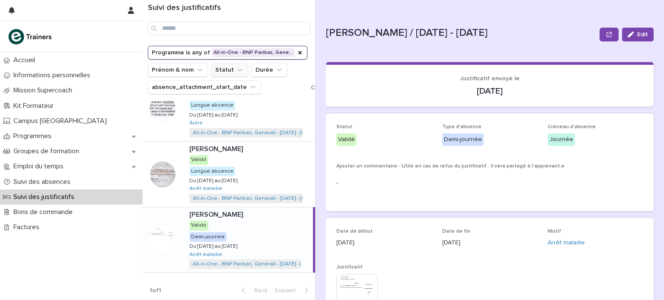
click at [225, 72] on button "Statut" at bounding box center [229, 70] width 37 height 14
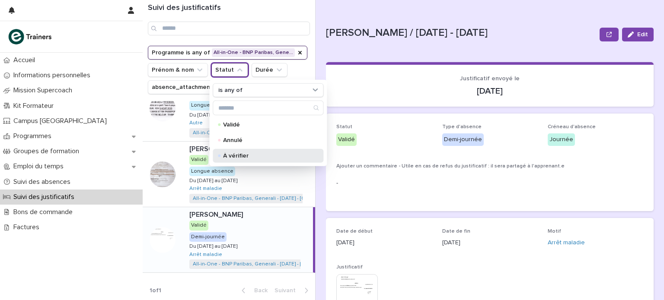
click at [236, 153] on p "À vérifier" at bounding box center [266, 156] width 86 height 6
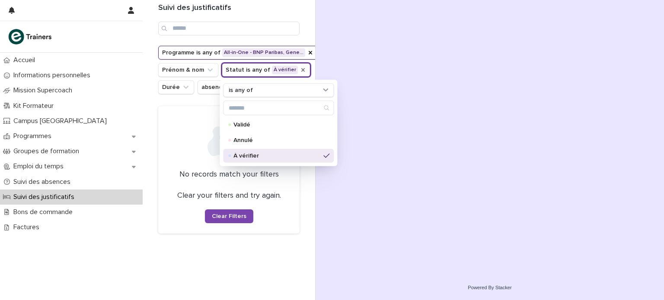
click at [330, 55] on div at bounding box center [490, 138] width 328 height 276
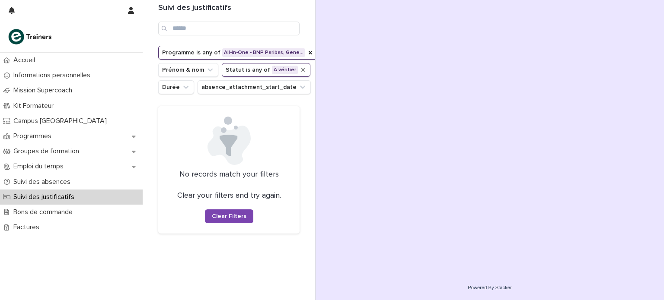
click at [300, 73] on div "Statut" at bounding box center [303, 70] width 7 height 9
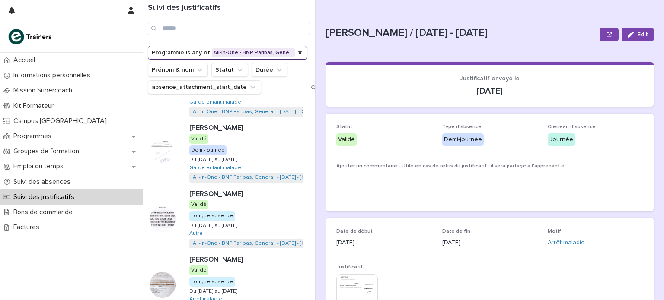
scroll to position [354, 0]
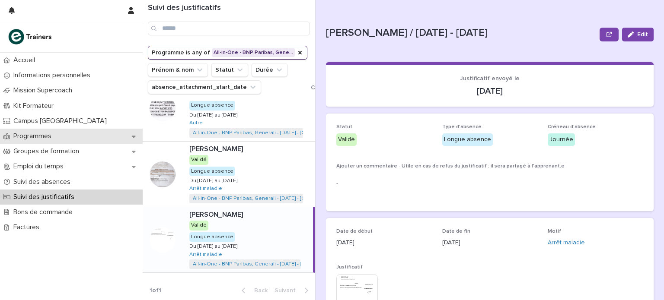
click at [55, 140] on p "Programmes" at bounding box center [34, 136] width 48 height 8
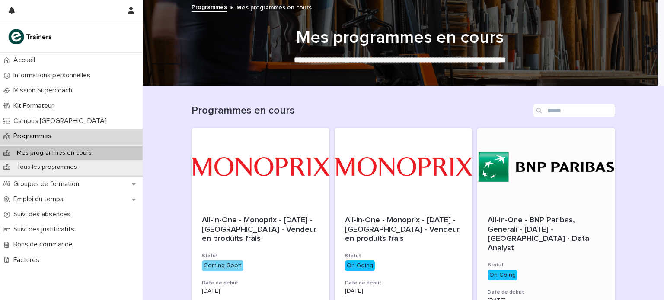
scroll to position [73, 0]
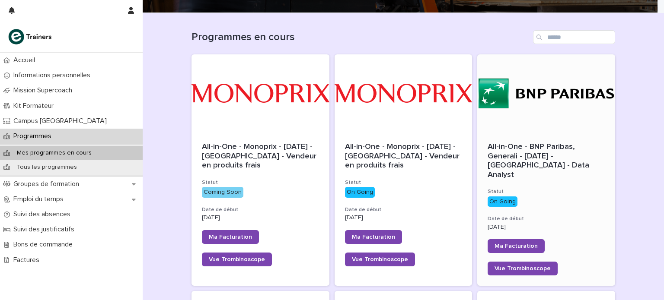
click at [541, 149] on span "All-in-One - BNP Paribas, Generali - [DATE] - [GEOGRAPHIC_DATA] - Data Analyst" at bounding box center [540, 161] width 104 height 36
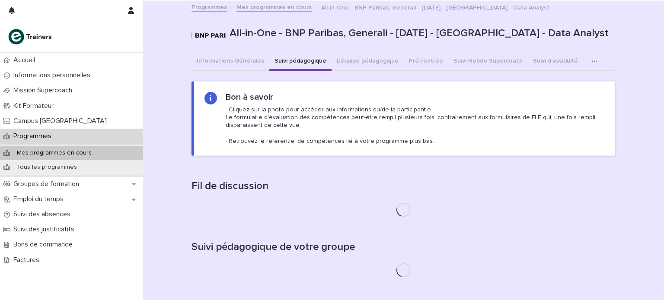
click at [307, 61] on button "Suivi pédagogique" at bounding box center [300, 62] width 62 height 18
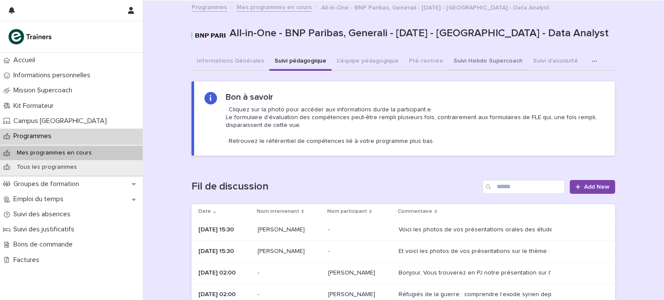
click at [462, 64] on button "Suivi Hebdo Supercoach" at bounding box center [488, 62] width 80 height 18
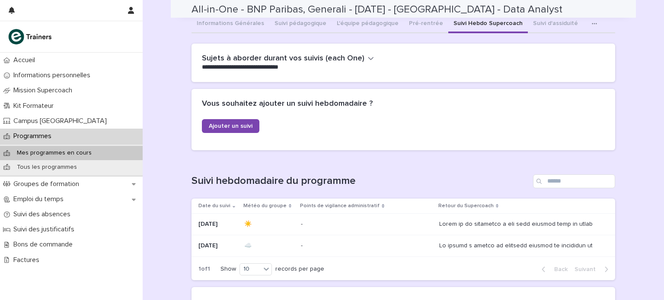
scroll to position [32, 0]
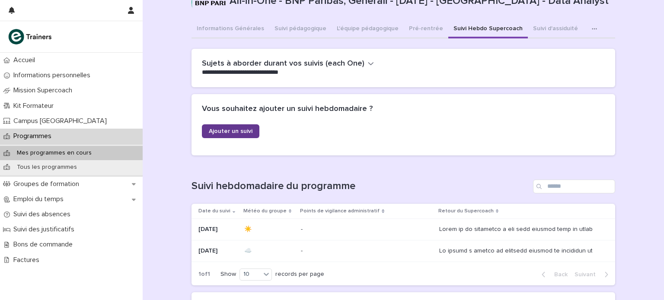
click at [244, 126] on link "Ajouter un suivi" at bounding box center [230, 131] width 57 height 14
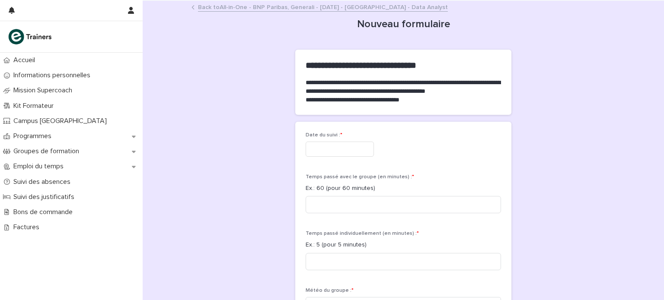
click at [231, 2] on link "Back to All-in-One - BNP Paribas, Generali - [DATE] - [GEOGRAPHIC_DATA] - Data …" at bounding box center [323, 7] width 250 height 10
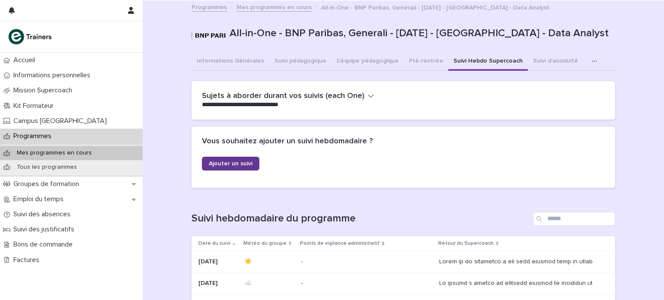
click at [214, 165] on span "Ajouter un suivi" at bounding box center [231, 164] width 44 height 6
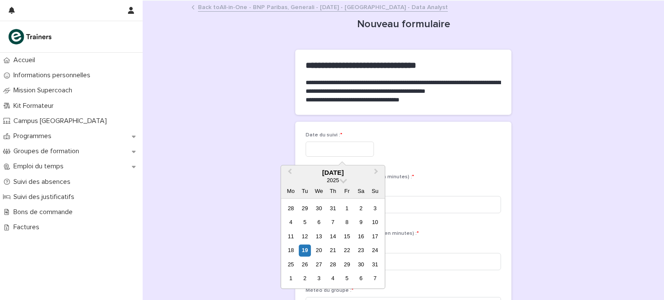
click at [374, 152] on input "text" at bounding box center [340, 149] width 68 height 15
click at [376, 174] on span "Next Month" at bounding box center [376, 173] width 0 height 12
click at [290, 170] on span "Previous Month" at bounding box center [290, 173] width 0 height 12
click at [319, 251] on div "23" at bounding box center [319, 251] width 12 height 12
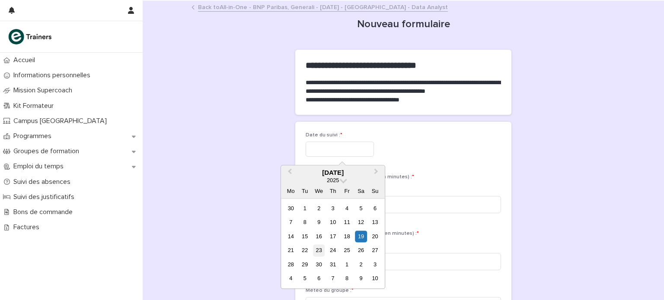
type input "*********"
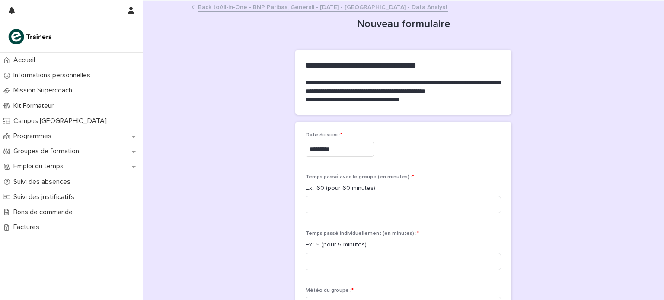
click at [617, 15] on div "**********" at bounding box center [403, 261] width 521 height 521
click at [344, 200] on input at bounding box center [403, 204] width 195 height 17
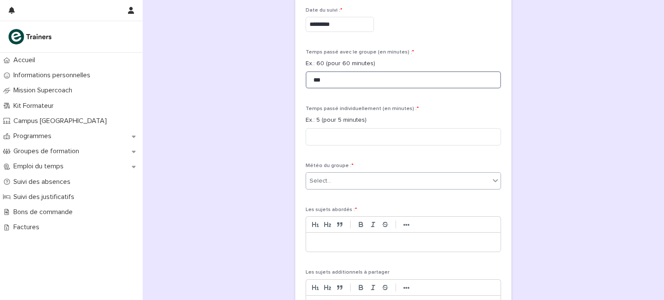
type input "***"
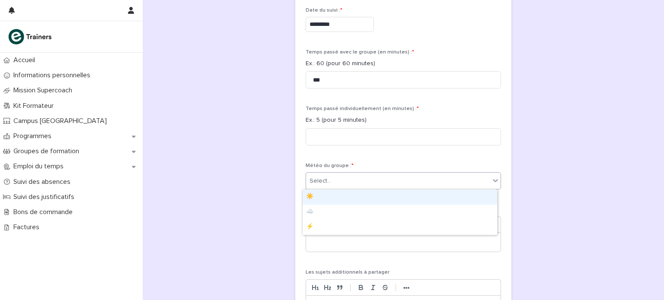
click at [342, 181] on div "Select..." at bounding box center [398, 181] width 184 height 14
click at [325, 197] on div "☀️" at bounding box center [400, 197] width 194 height 15
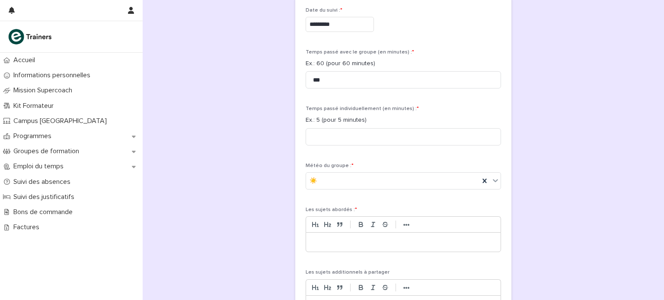
click at [328, 242] on p at bounding box center [403, 242] width 182 height 9
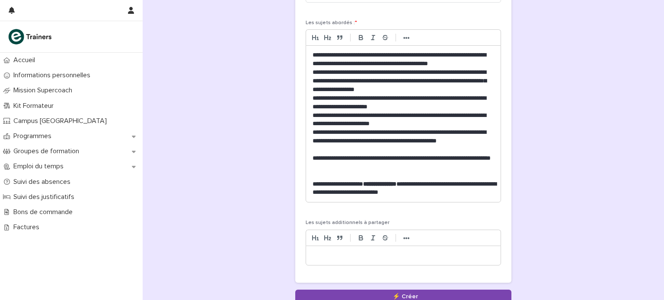
scroll to position [382, 0]
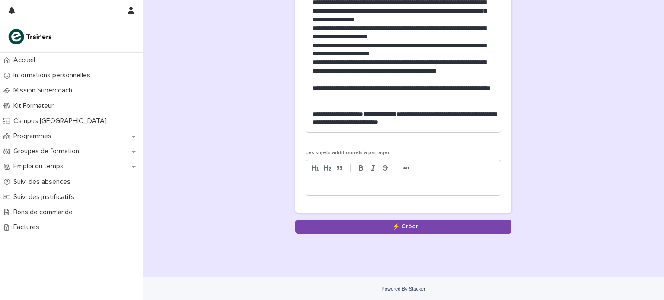
click at [378, 179] on div at bounding box center [403, 185] width 194 height 19
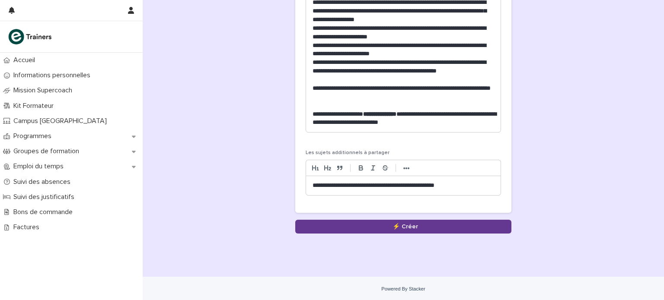
click at [392, 222] on button "Save" at bounding box center [403, 227] width 216 height 14
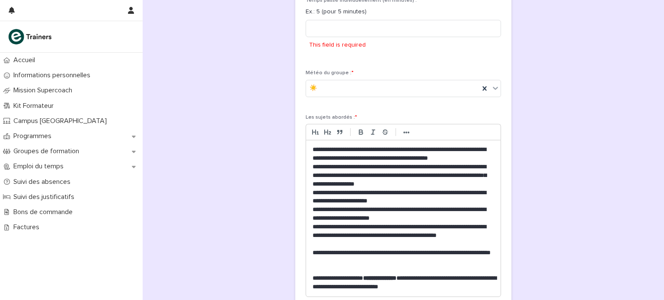
scroll to position [237, 0]
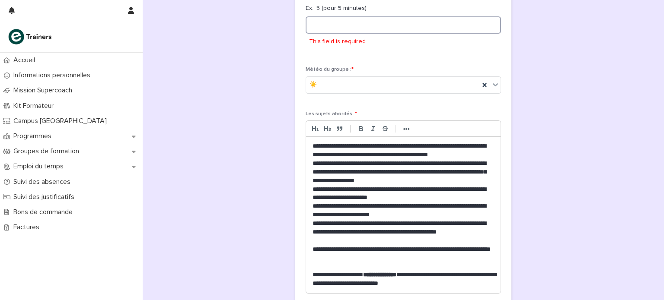
click at [410, 32] on input at bounding box center [403, 24] width 195 height 17
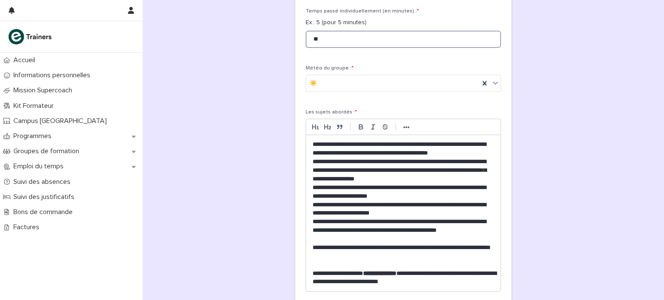
scroll to position [382, 0]
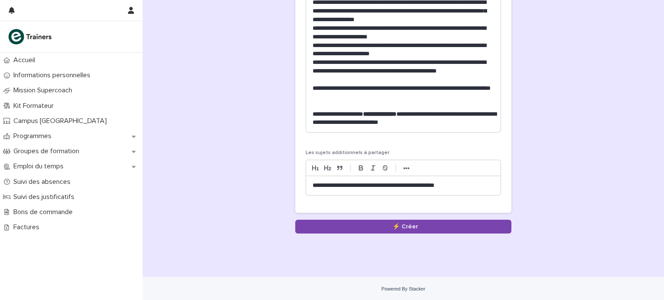
type input "**"
click at [456, 123] on p "**********" at bounding box center [403, 118] width 182 height 17
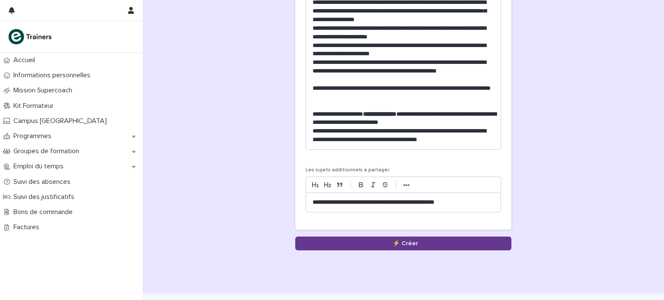
click at [410, 242] on button "Save" at bounding box center [403, 244] width 216 height 14
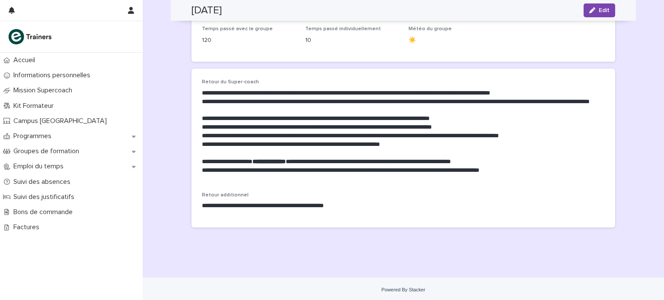
scroll to position [99, 0]
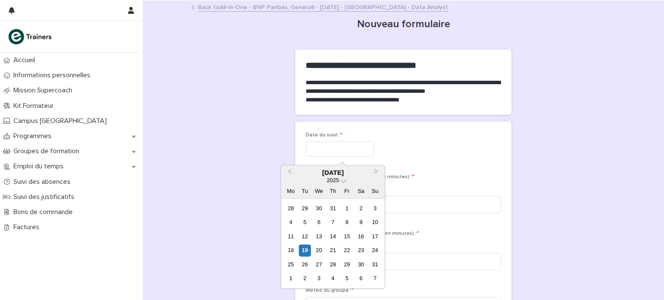
click at [360, 153] on input "text" at bounding box center [340, 149] width 68 height 15
click at [290, 172] on span "Previous Month" at bounding box center [290, 173] width 0 height 12
click at [306, 264] on div "29" at bounding box center [305, 265] width 12 height 12
type input "*********"
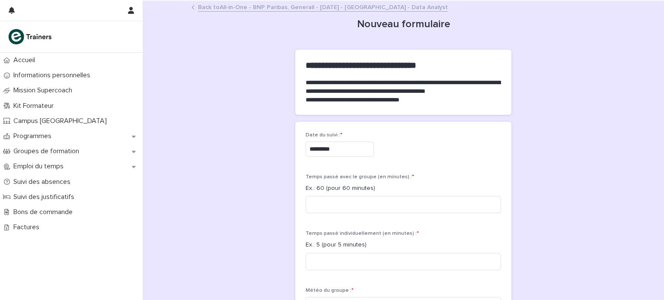
click at [505, 148] on div "Date du suivi : * ********* Temps passé avec le groupe (en minutes) : * Ex.: 60…" at bounding box center [403, 289] width 216 height 335
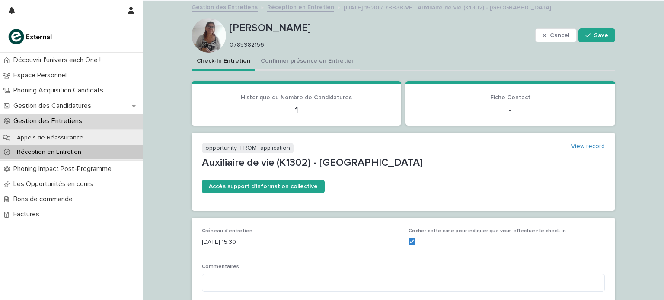
click at [327, 60] on button "Confirmer présence en Entretien" at bounding box center [307, 62] width 105 height 18
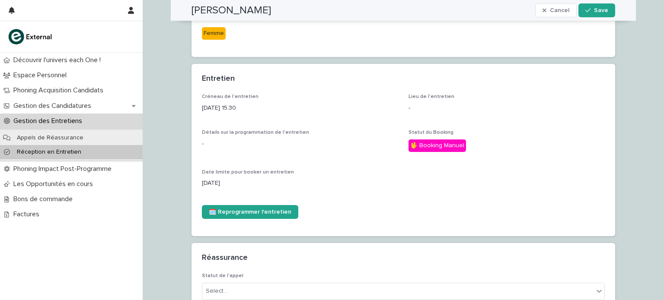
scroll to position [201, 0]
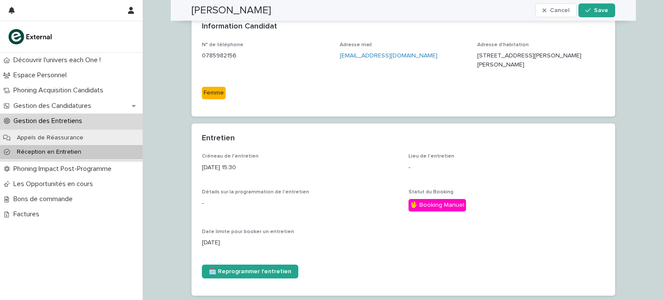
click at [80, 149] on p "Réception en Entretien" at bounding box center [49, 152] width 78 height 7
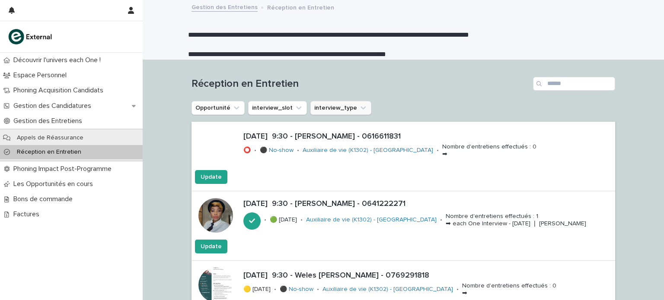
click at [345, 109] on button "interview_type" at bounding box center [340, 108] width 61 height 14
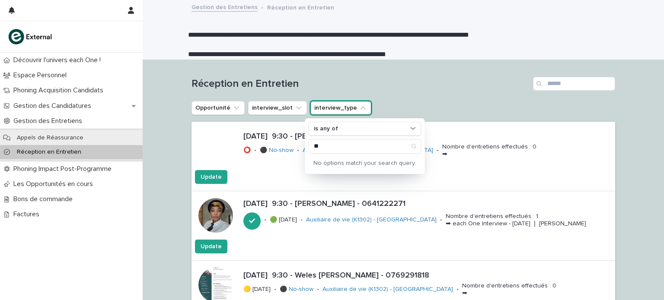
type input "*"
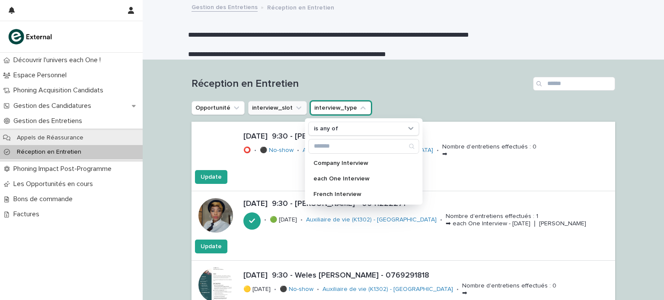
click at [294, 108] on icon "interview_slot" at bounding box center [298, 108] width 9 height 9
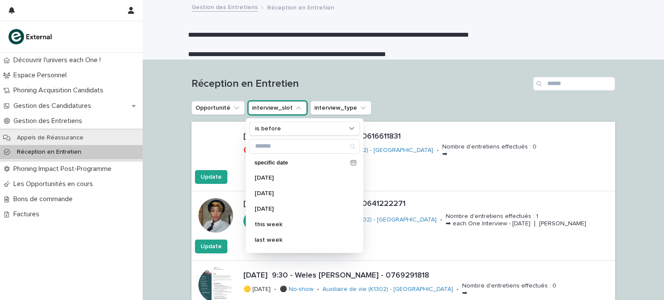
click at [345, 82] on h1 "Réception en Entretien" at bounding box center [360, 84] width 338 height 13
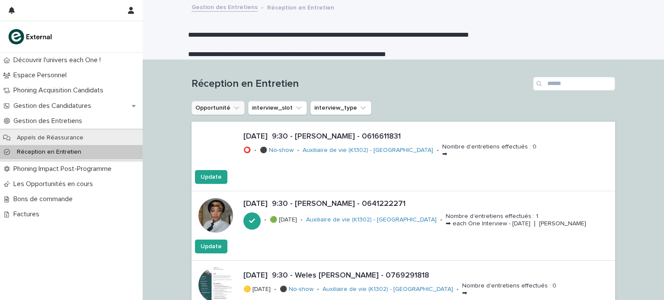
click at [232, 105] on icon "Opportunité" at bounding box center [236, 108] width 9 height 9
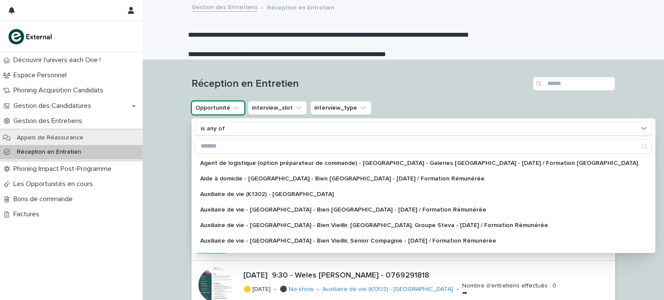
click at [372, 64] on div "Réception en Entretien" at bounding box center [403, 80] width 424 height 41
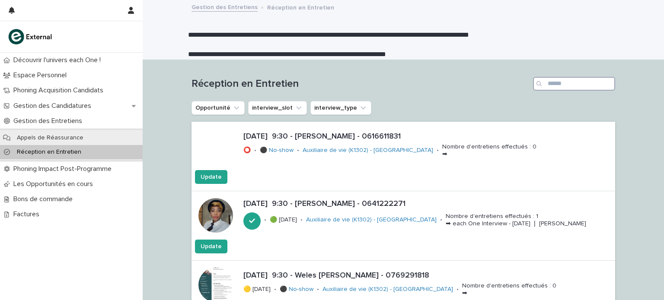
click at [563, 86] on input "Search" at bounding box center [574, 84] width 82 height 14
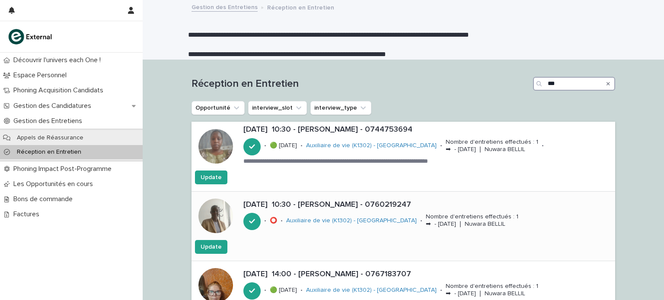
type input "***"
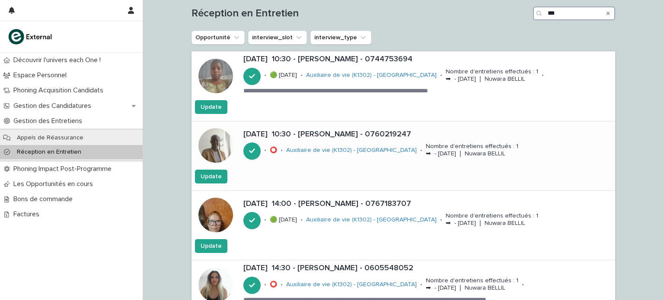
scroll to position [123, 0]
